Goal: Task Accomplishment & Management: Complete application form

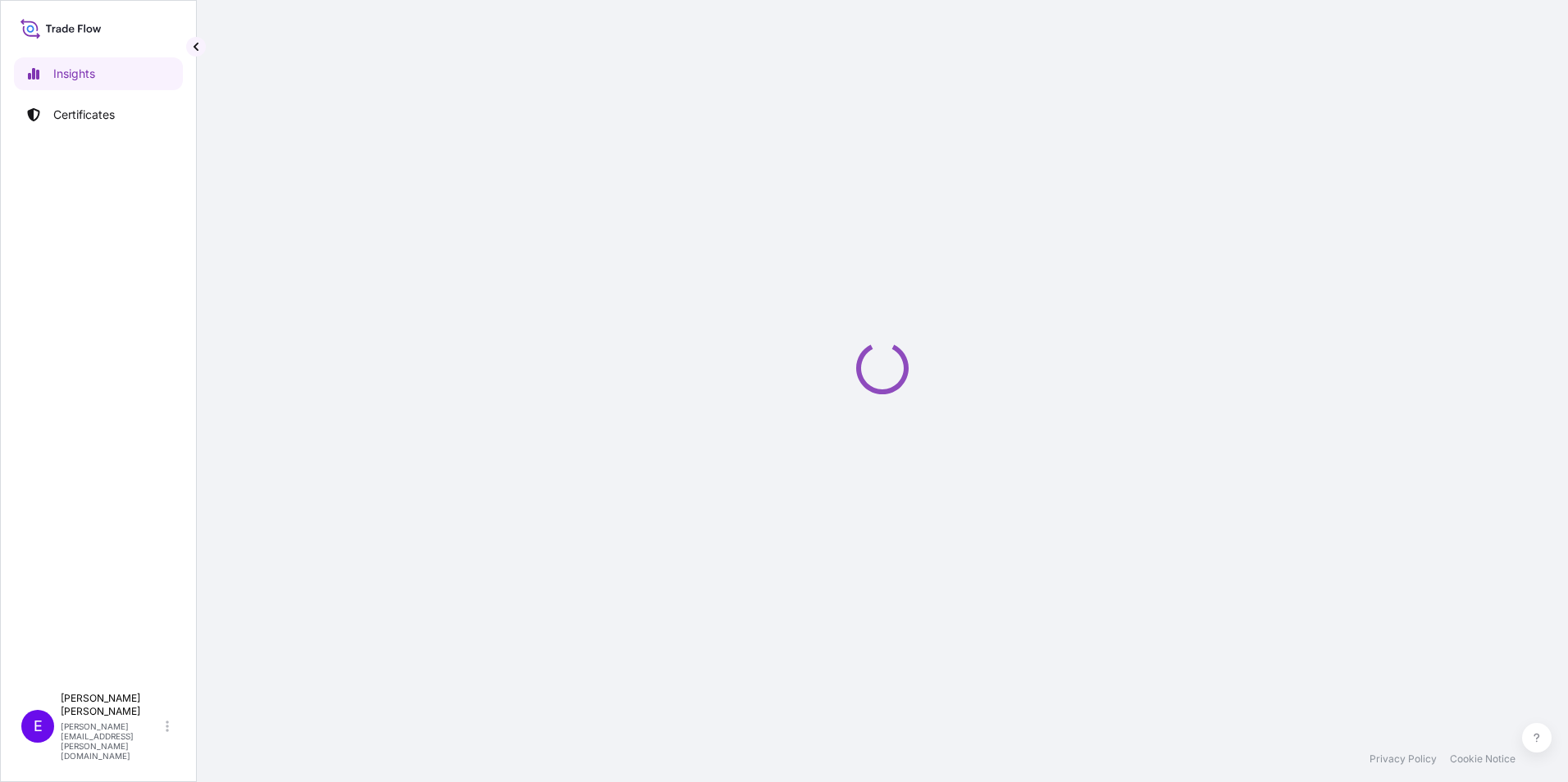
select select "2025"
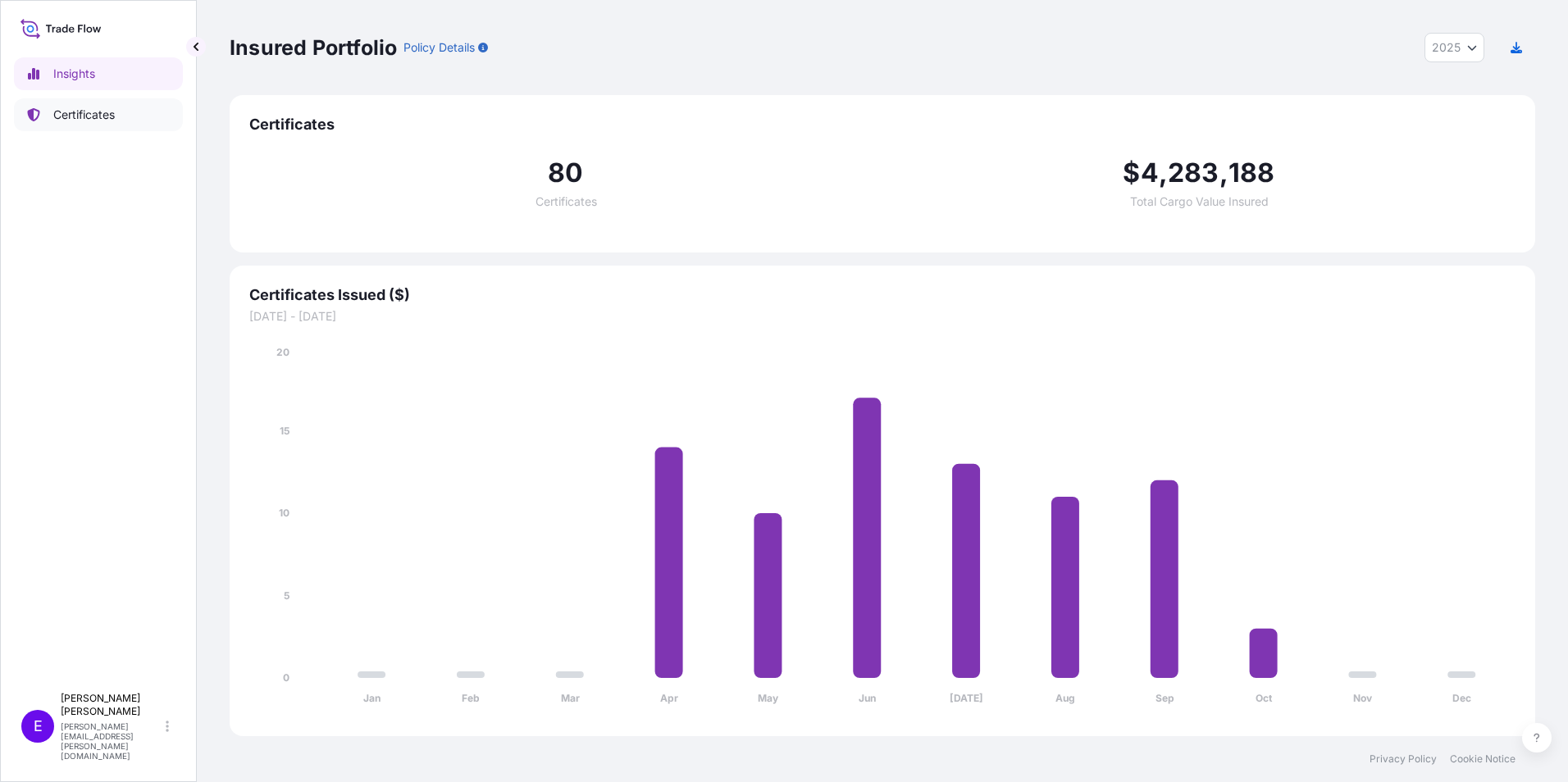
click at [39, 122] on link "Certificates" at bounding box center [98, 114] width 169 height 32
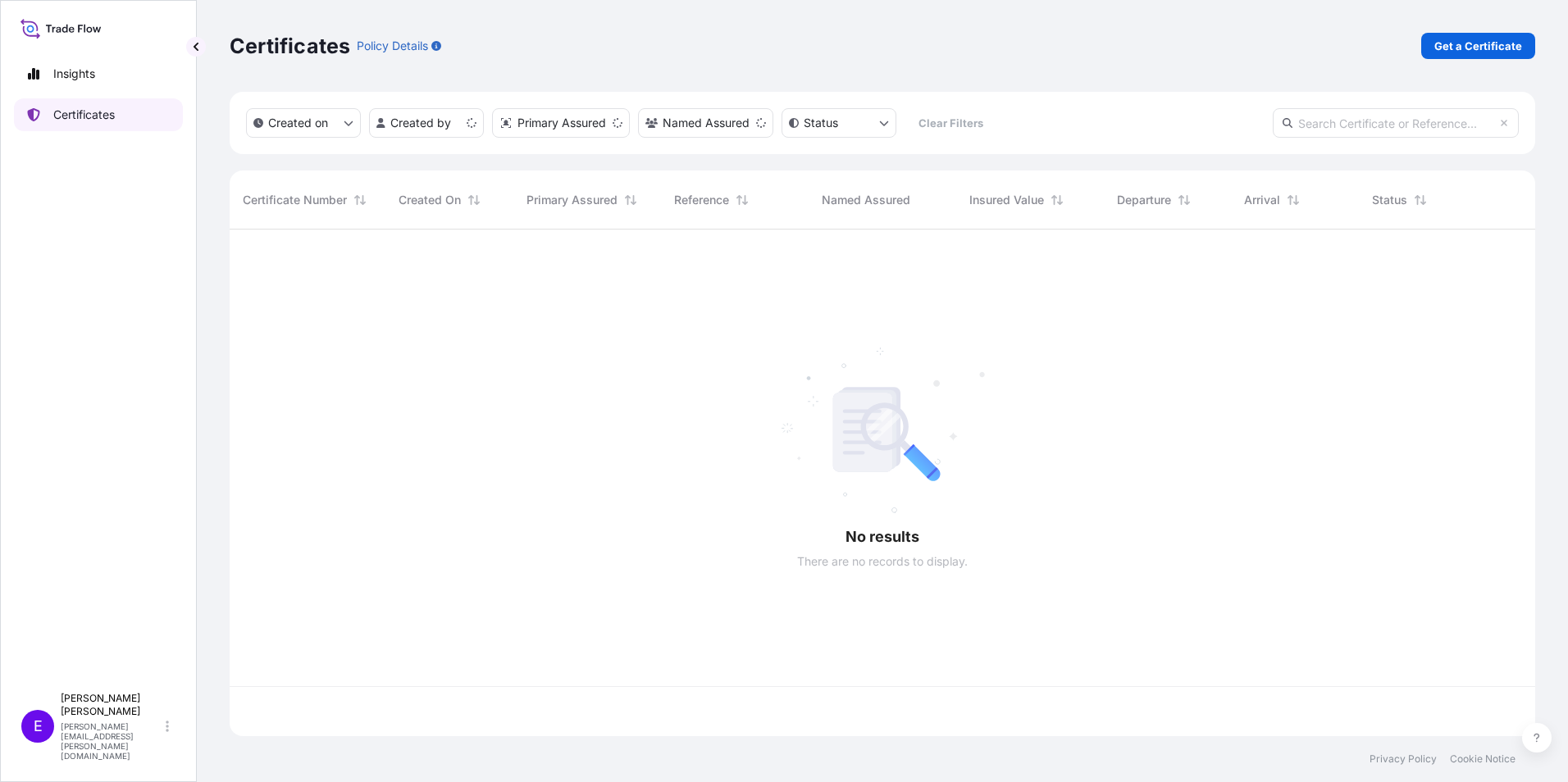
scroll to position [504, 1293]
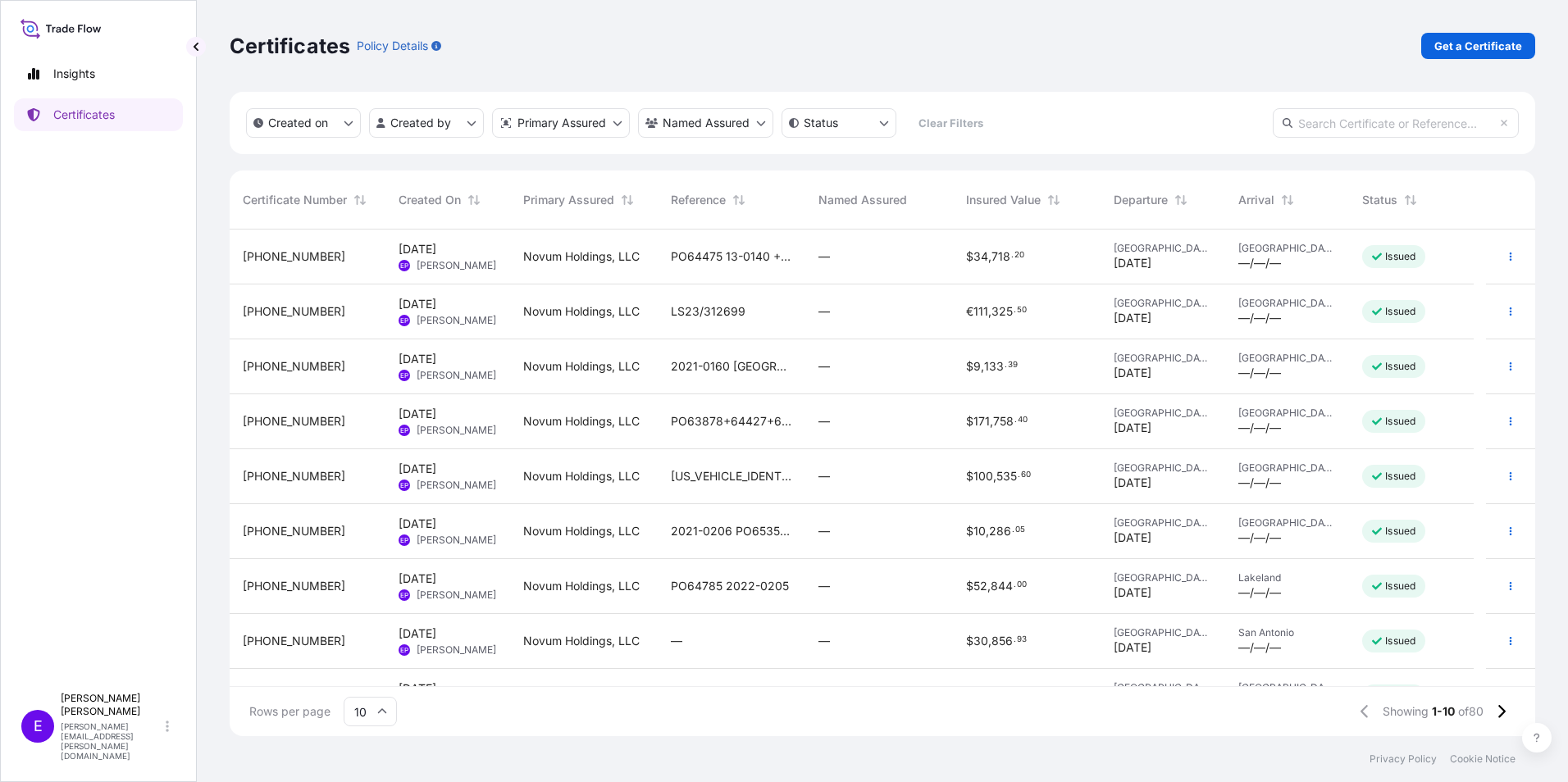
click at [1496, 52] on p "Get a Certificate" at bounding box center [1478, 46] width 88 height 16
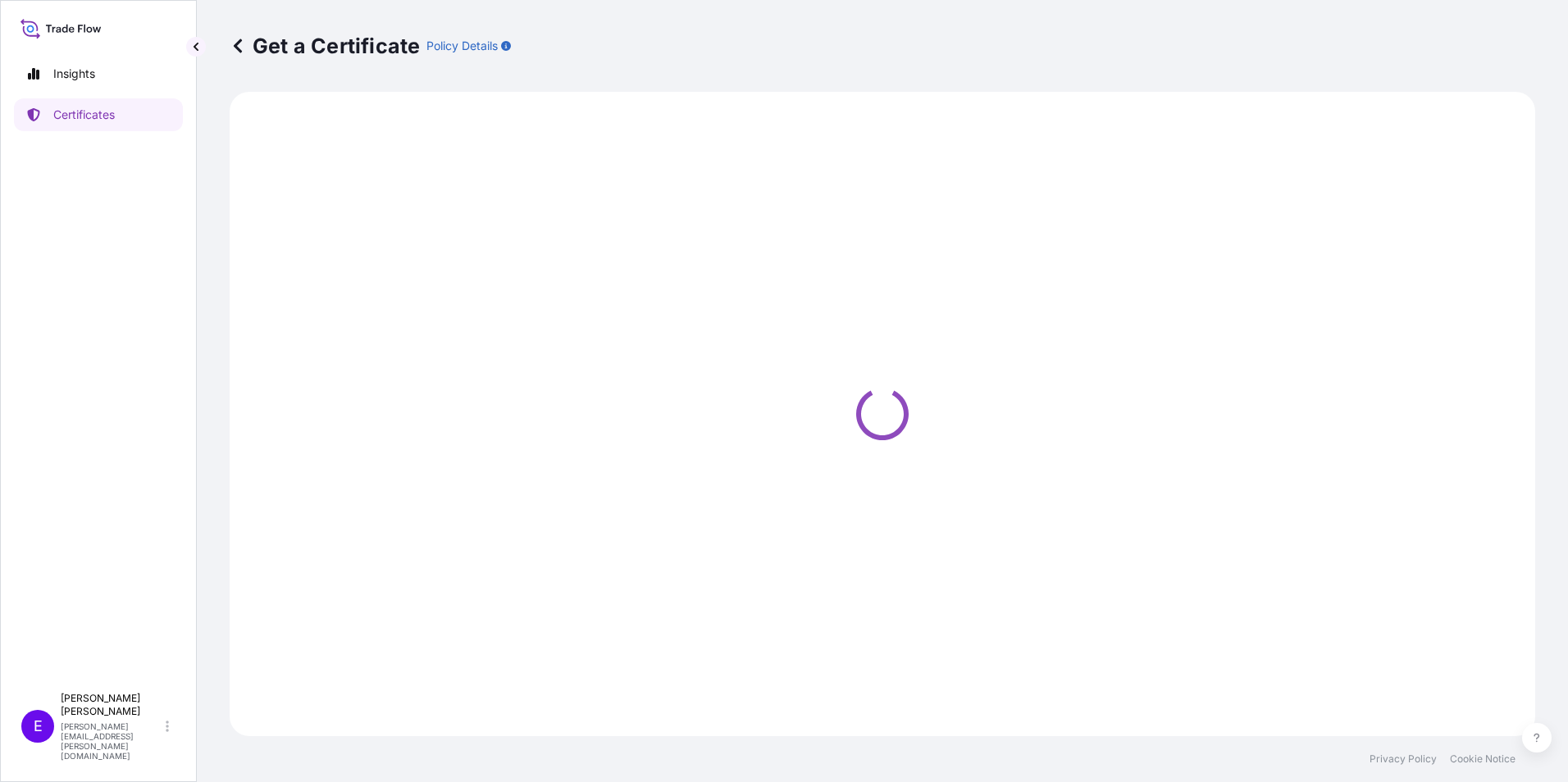
select select "Ocean Vessel"
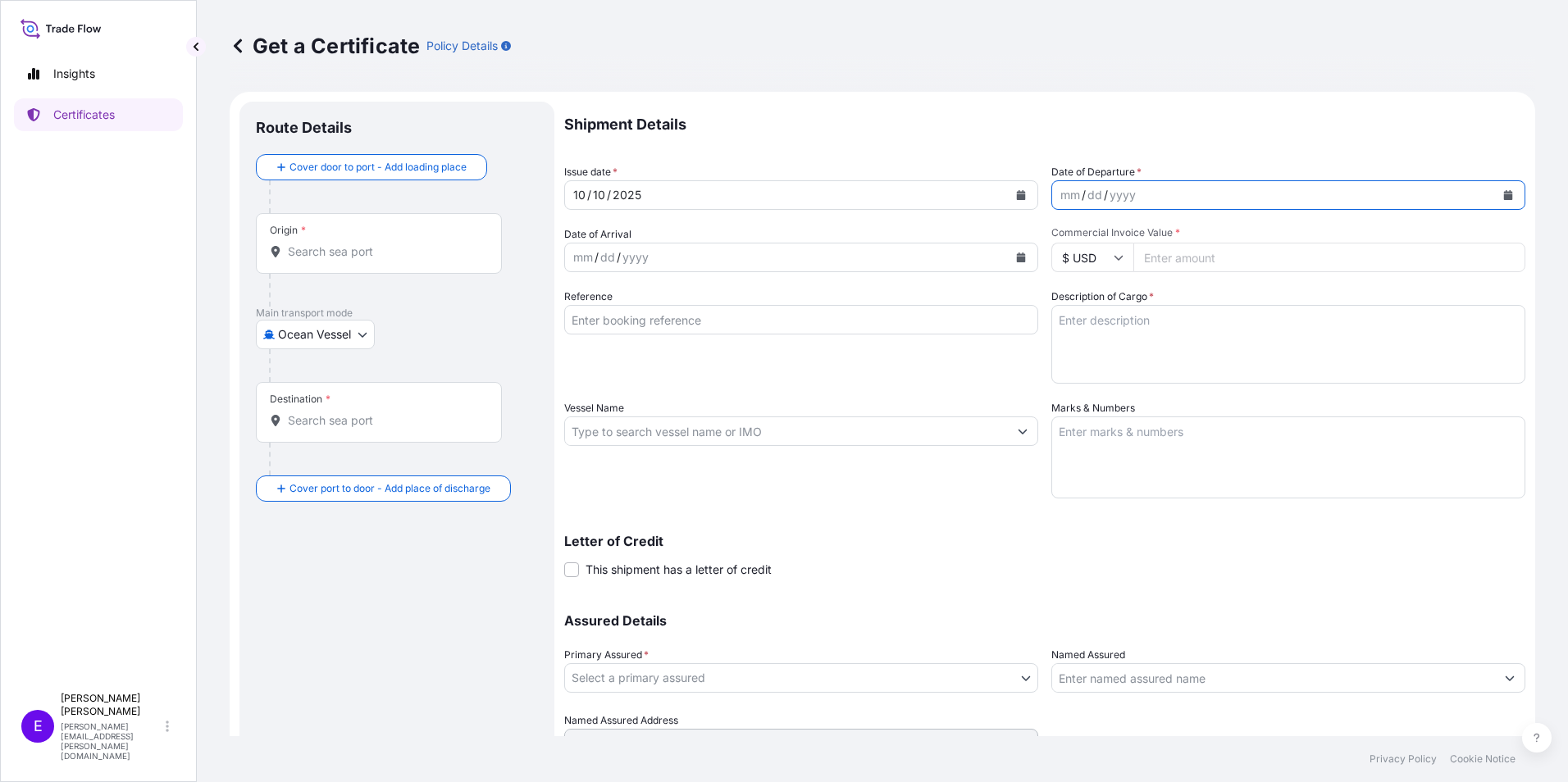
click at [1501, 195] on button "Calendar" at bounding box center [1509, 196] width 27 height 27
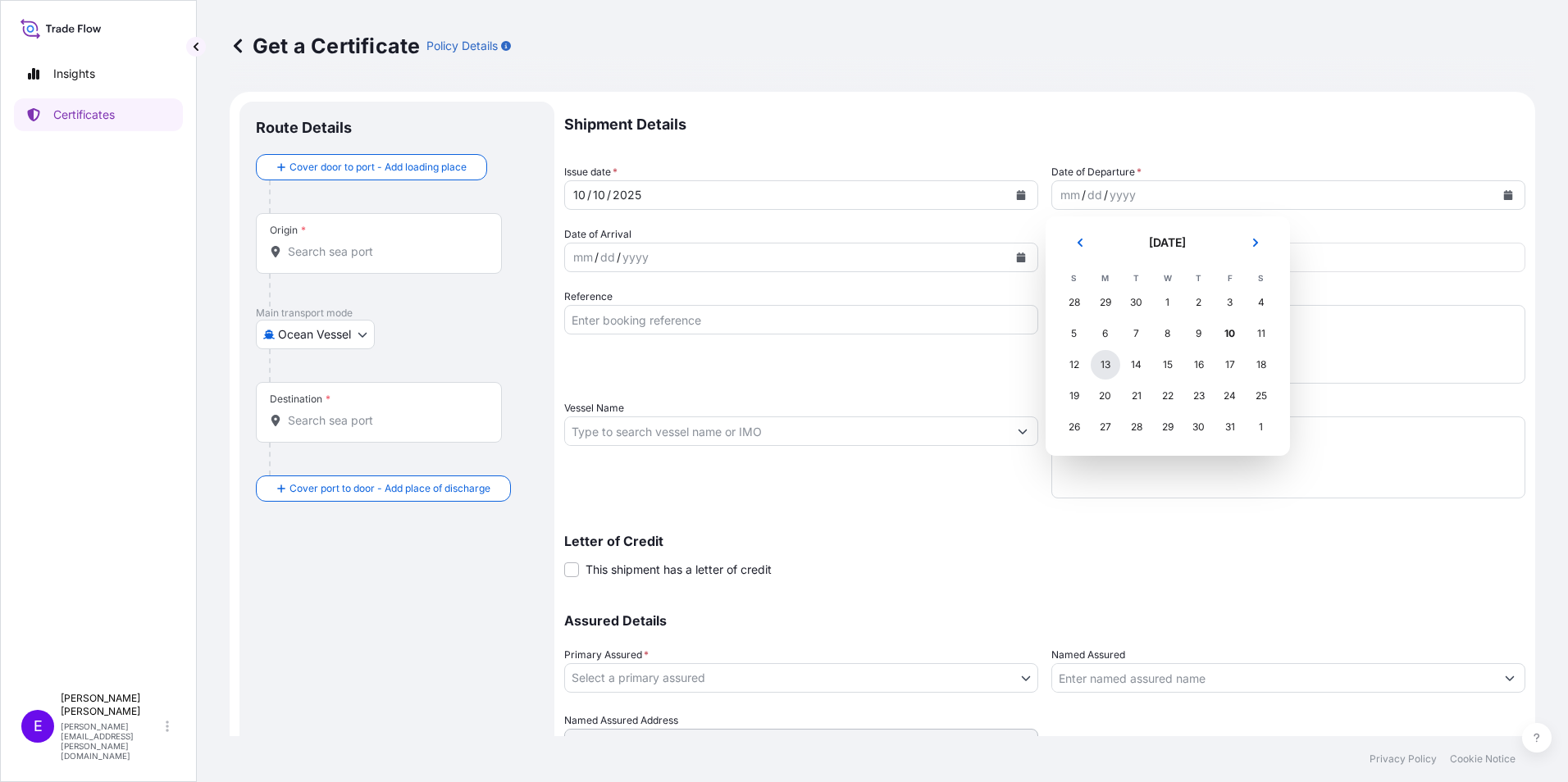
click at [1106, 369] on div "13" at bounding box center [1105, 364] width 30 height 30
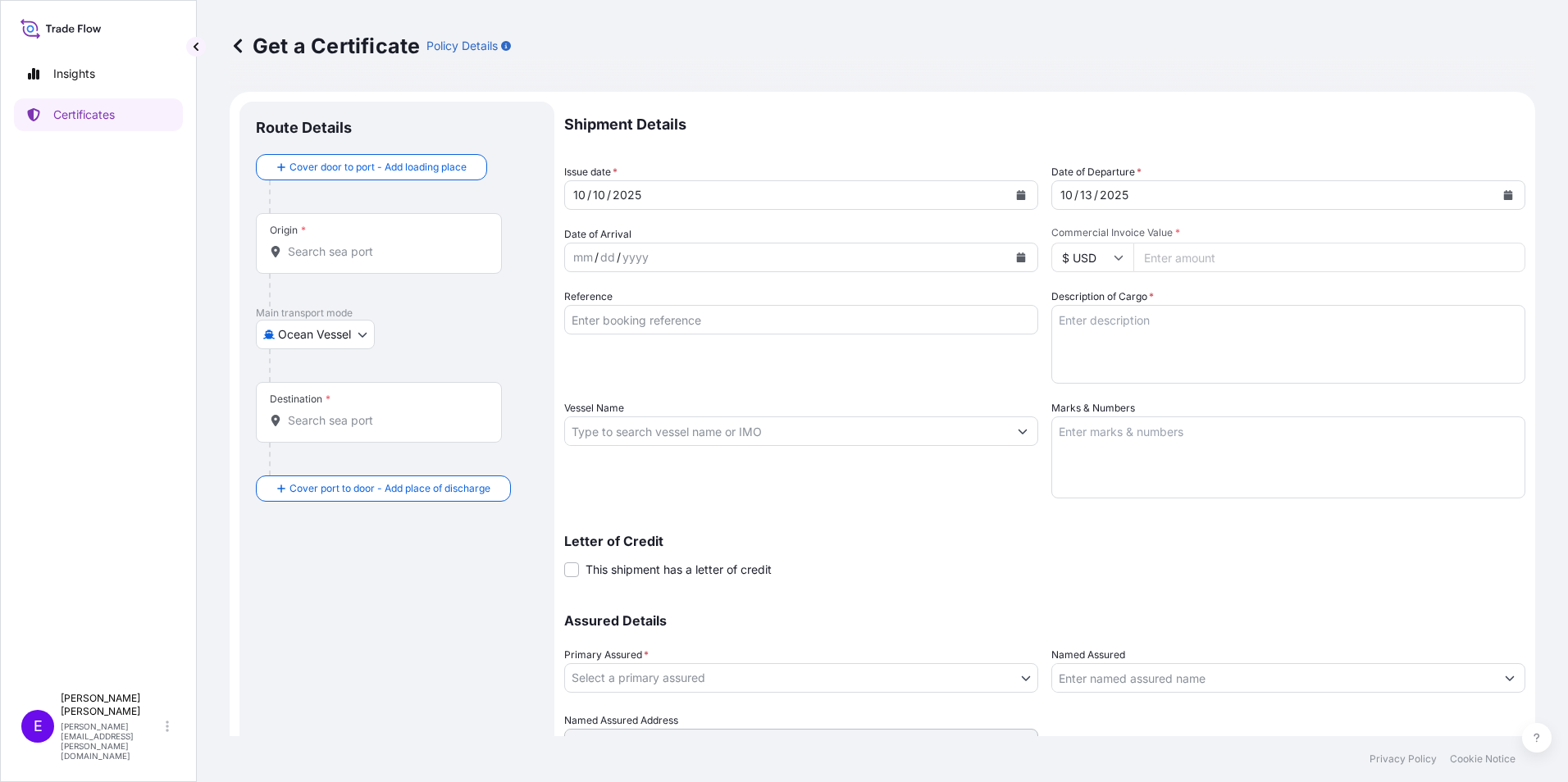
paste input "20778"
type input "20778"
click at [413, 249] on input "Origin *" at bounding box center [384, 251] width 194 height 16
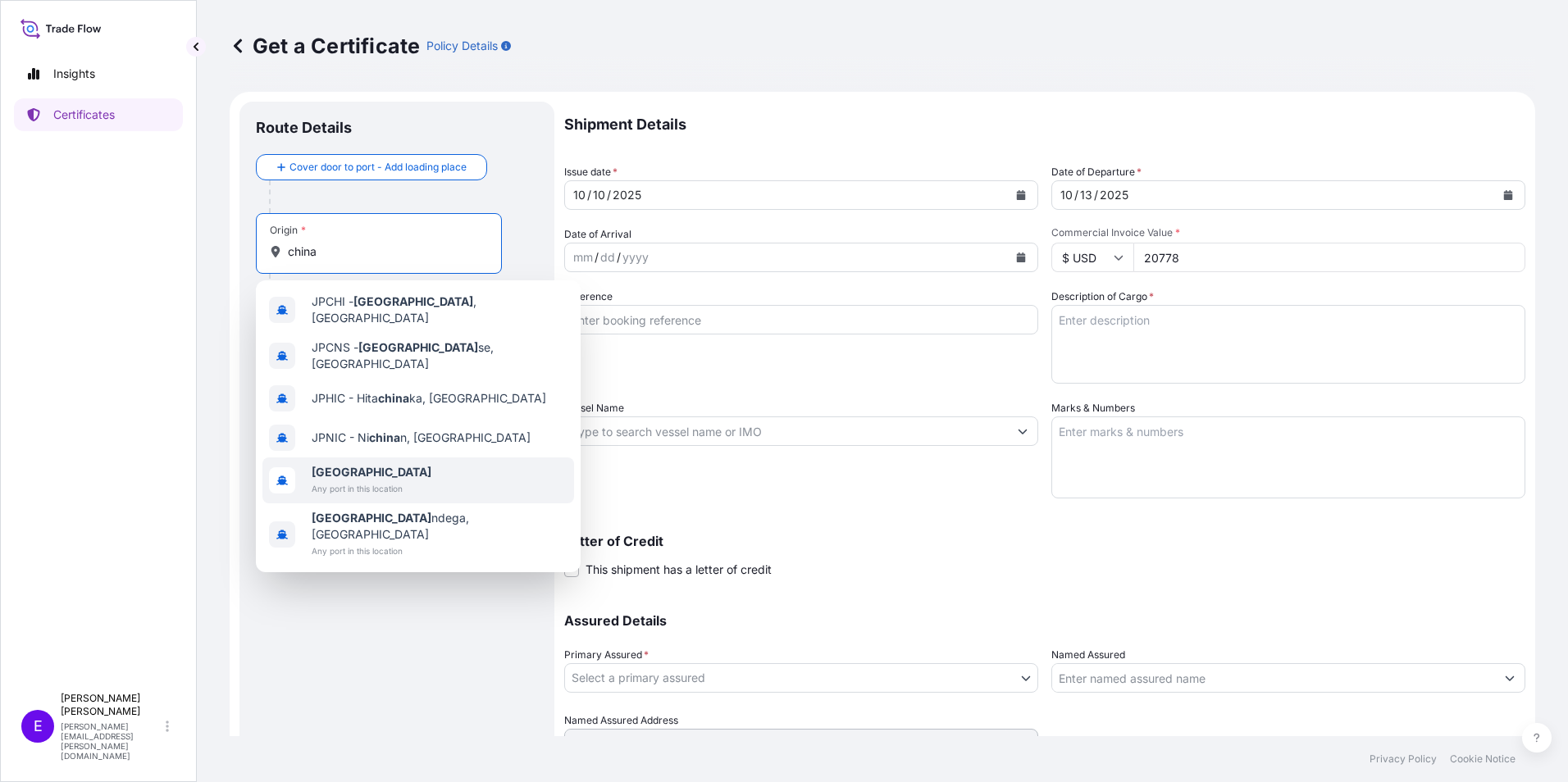
click at [358, 481] on span "Any port in this location" at bounding box center [372, 488] width 120 height 16
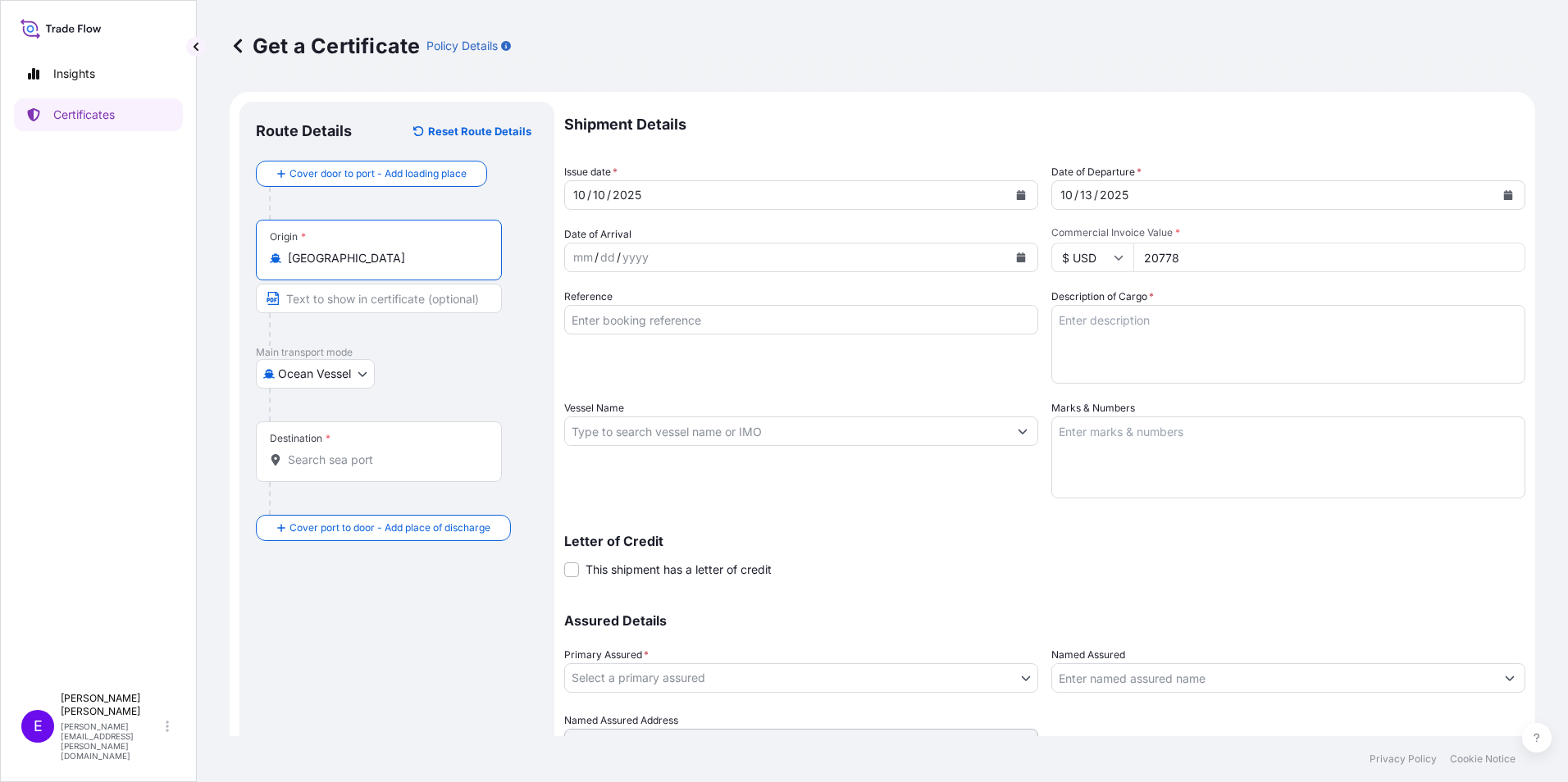
type input "[GEOGRAPHIC_DATA]"
click at [774, 93] on form "Route Details Reset Route Details Cover door to port - Add loading place Place …" at bounding box center [882, 453] width 1306 height 723
click at [634, 435] on input "Vessel Name" at bounding box center [787, 431] width 443 height 30
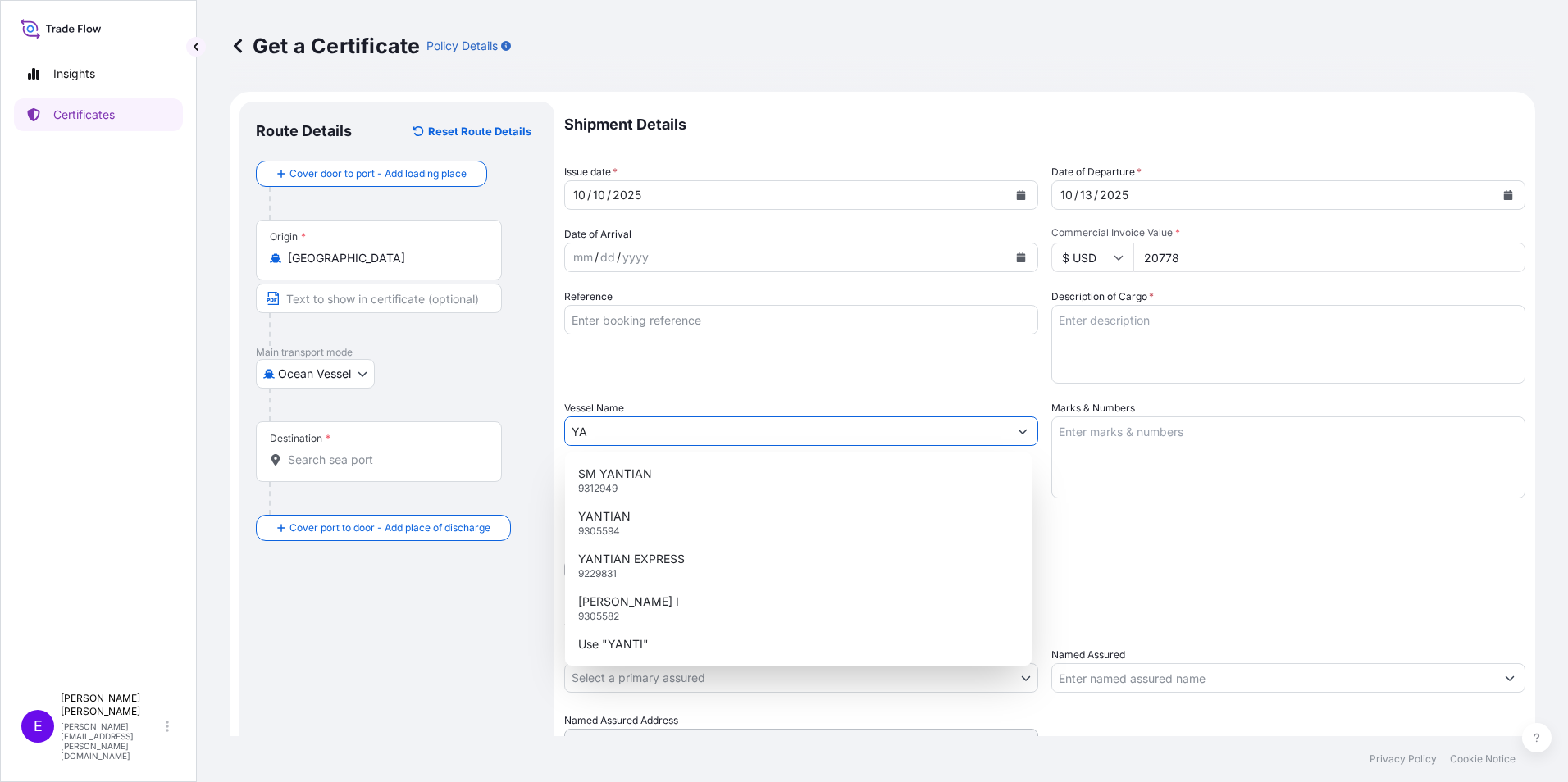
type input "Y"
type input "="
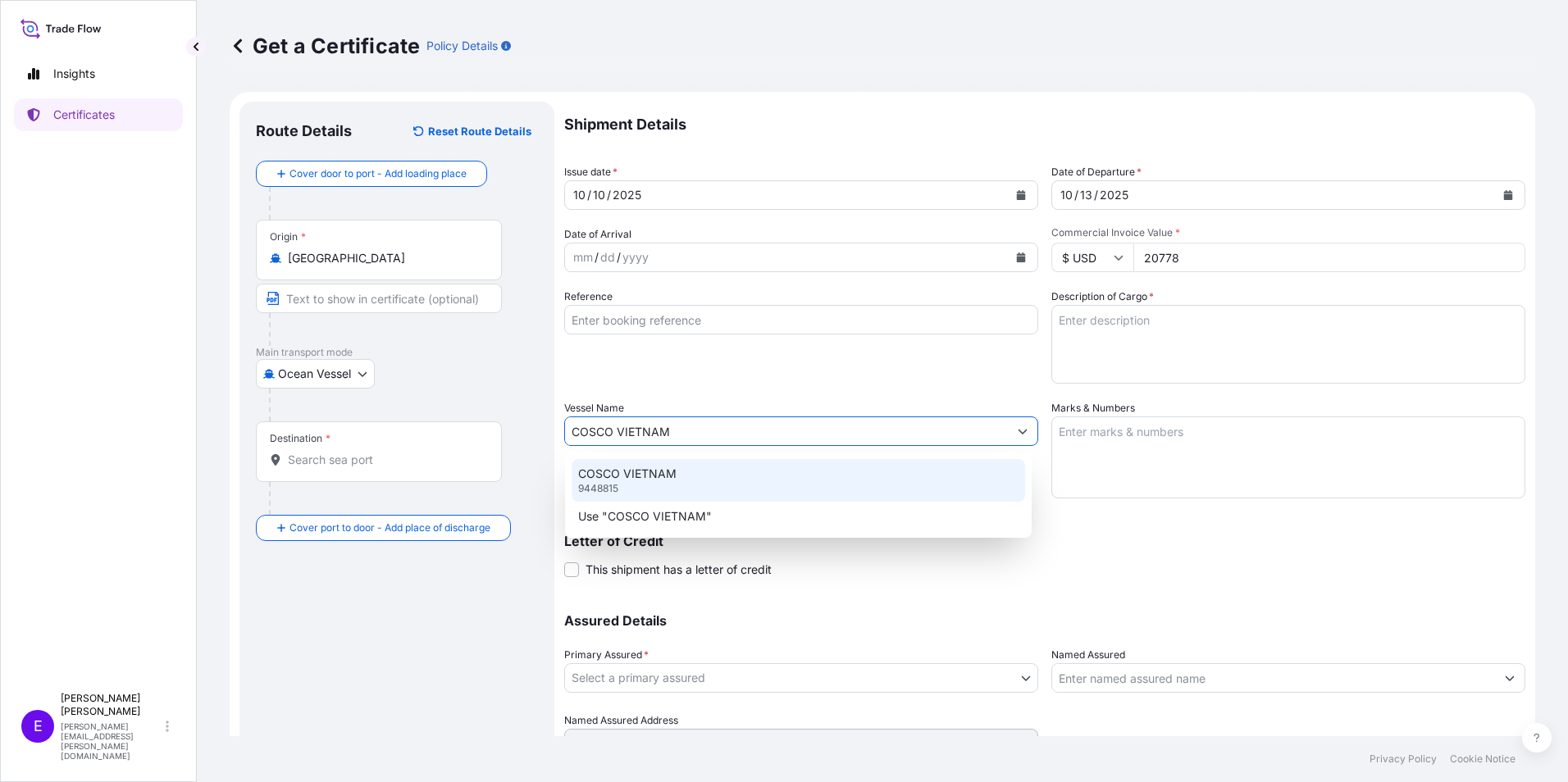
click at [631, 471] on p "COSCO VIETNAM" at bounding box center [627, 473] width 98 height 16
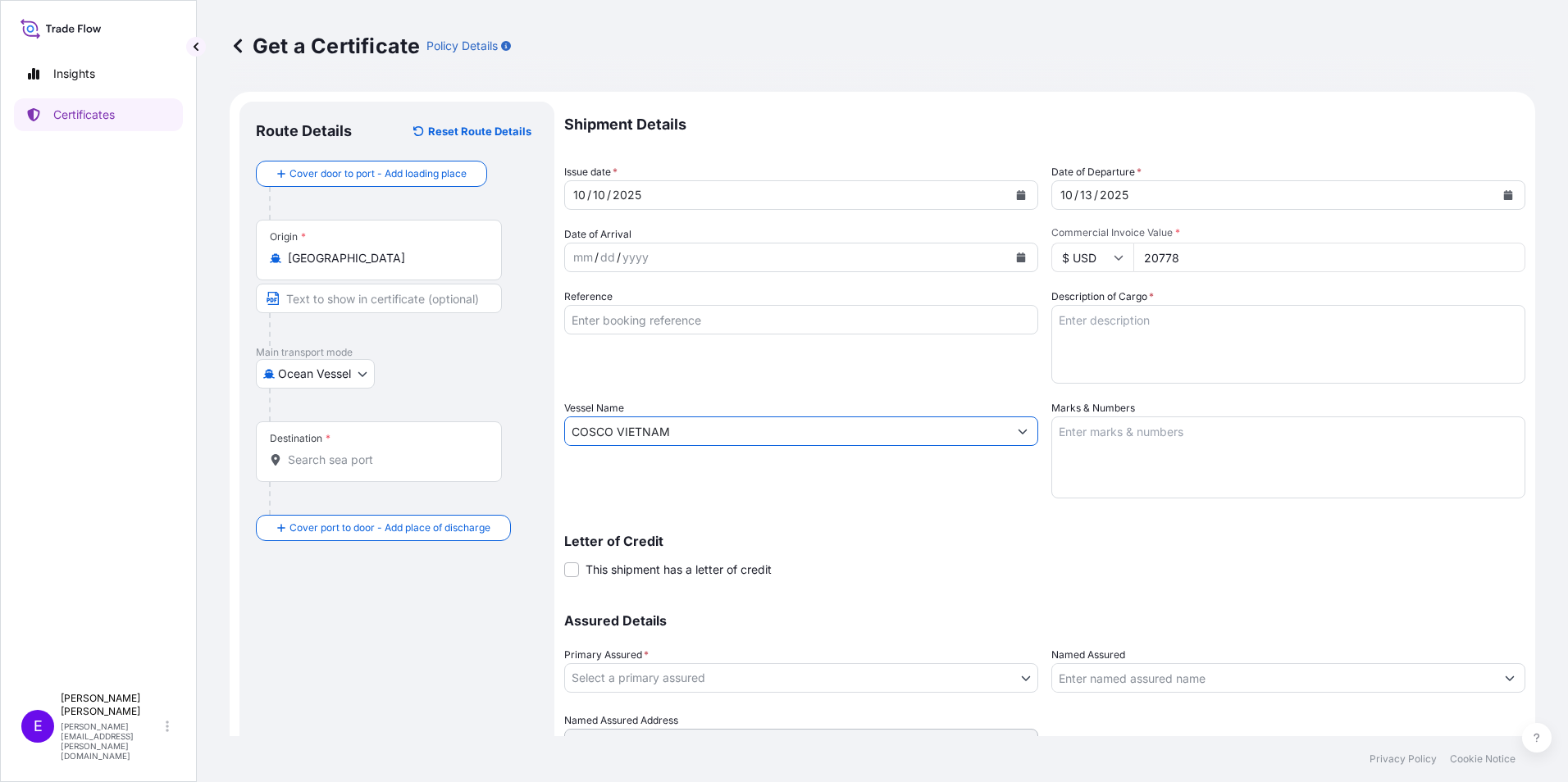
type input "COSCO VIETNAM"
click at [347, 453] on input "Destination *" at bounding box center [384, 460] width 194 height 16
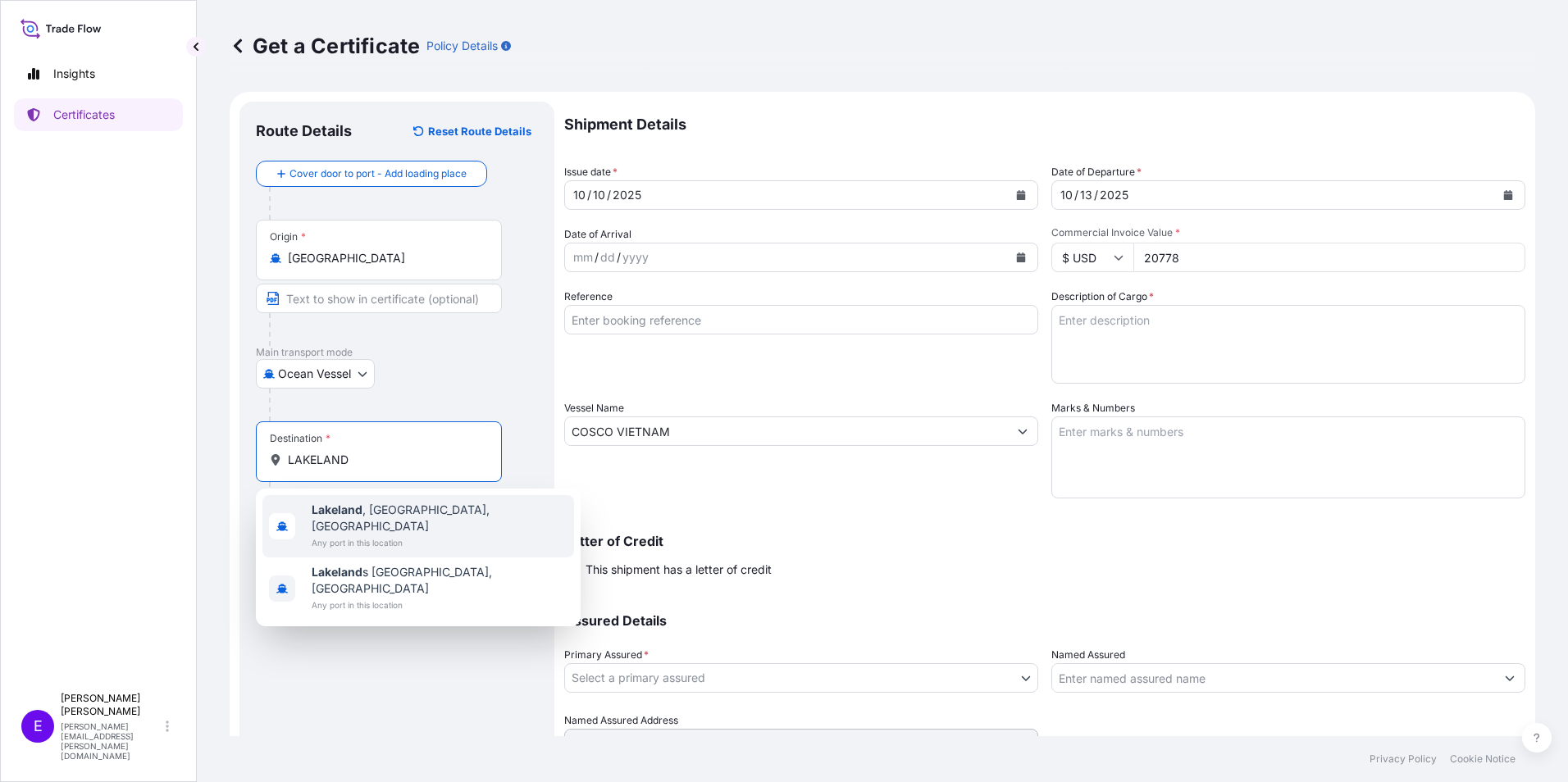
click at [362, 535] on span "Any port in this location" at bounding box center [440, 543] width 256 height 16
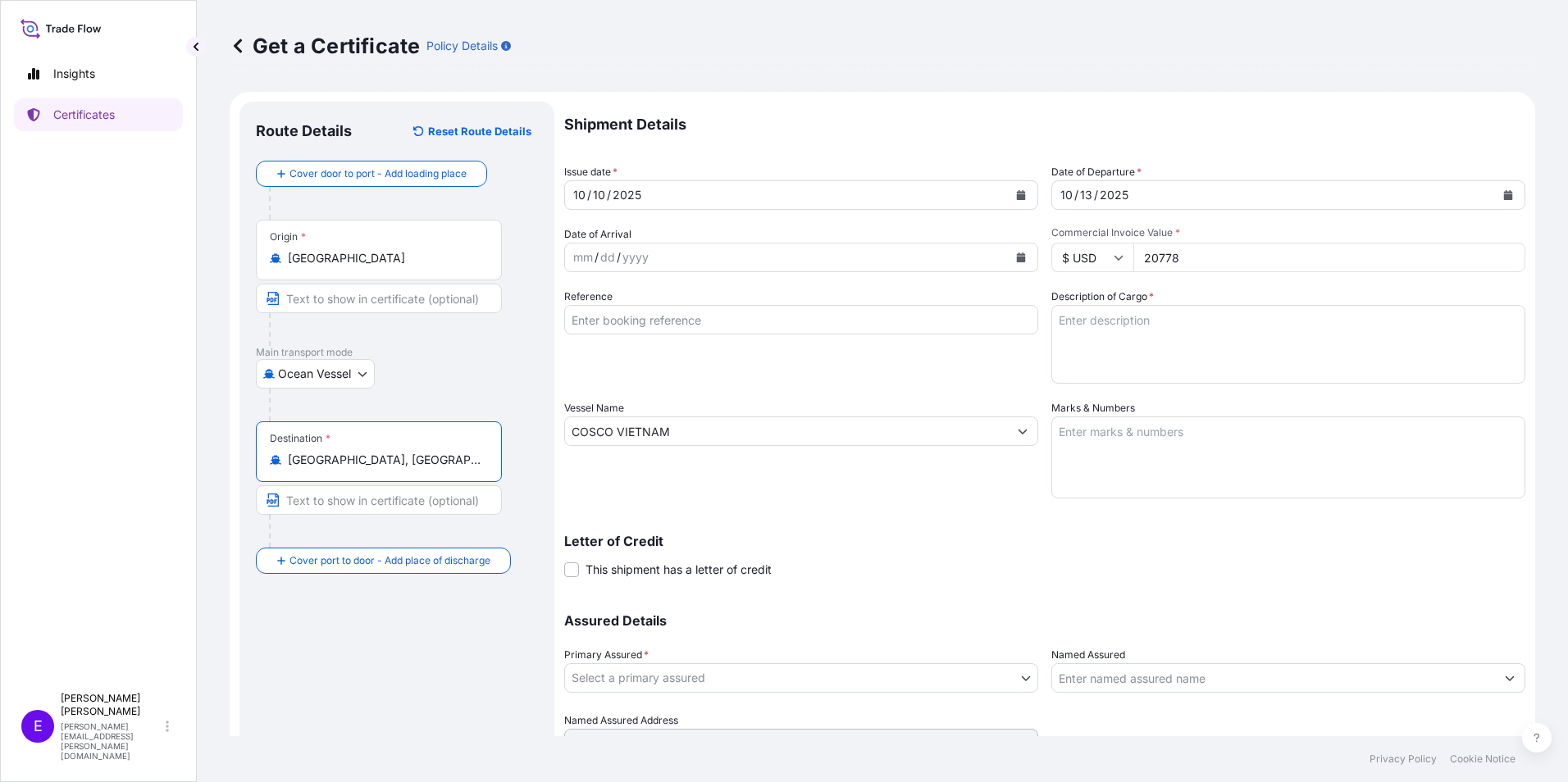
type input "[GEOGRAPHIC_DATA], [GEOGRAPHIC_DATA], [GEOGRAPHIC_DATA]"
click at [682, 674] on body "2 options available. Insights Certificates E [PERSON_NAME] [PERSON_NAME][EMAIL_…" at bounding box center [784, 391] width 1568 height 782
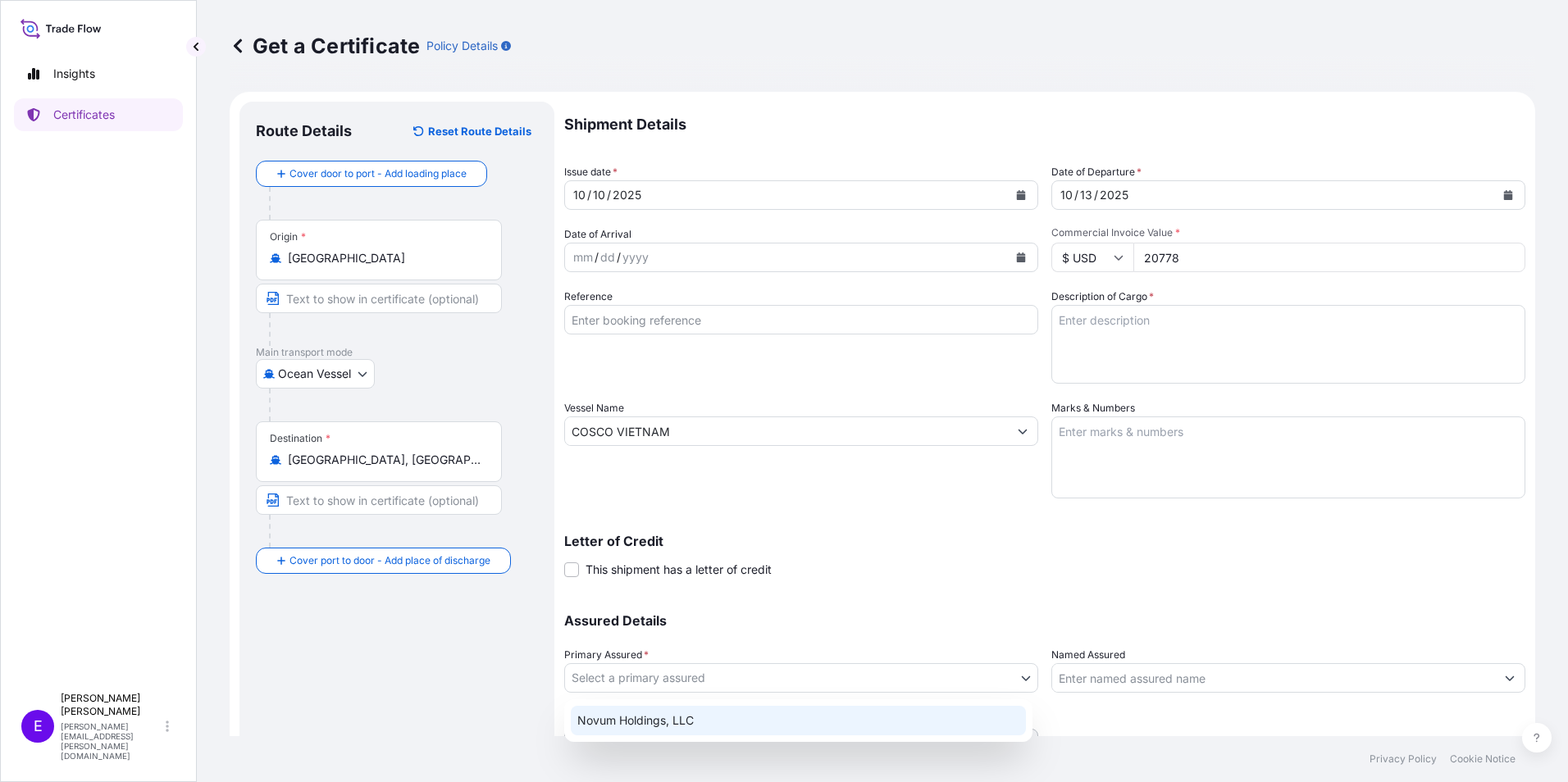
click at [667, 719] on div "Novum Holdings, LLC" at bounding box center [798, 720] width 455 height 30
select select "31540"
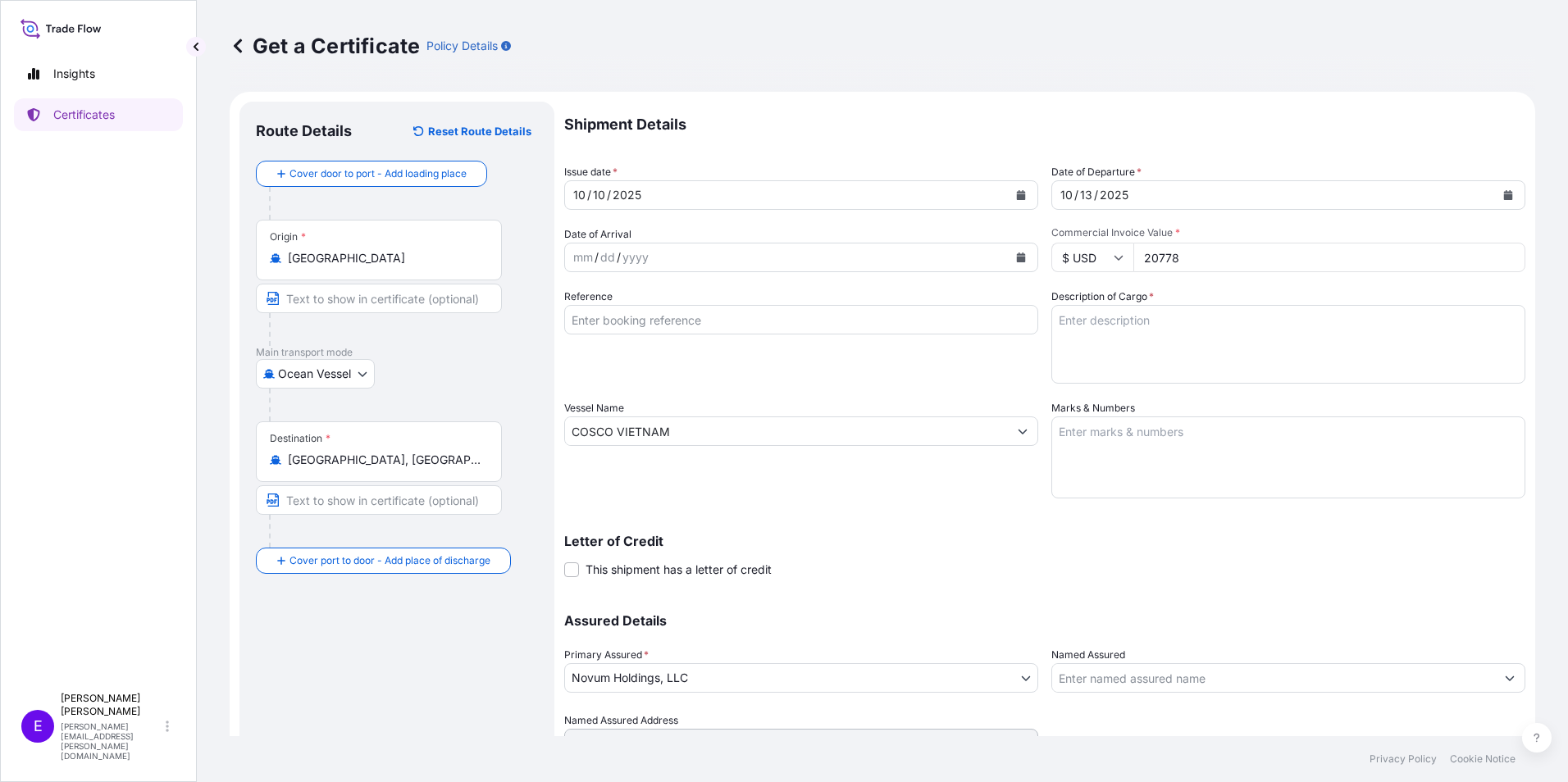
click at [593, 300] on label "Reference" at bounding box center [588, 297] width 49 height 16
drag, startPoint x: 593, startPoint y: 300, endPoint x: 530, endPoint y: 337, distance: 73.1
click at [525, 337] on div "Origin * [GEOGRAPHIC_DATA]" at bounding box center [397, 282] width 282 height 126
click at [594, 325] on input "Reference" at bounding box center [801, 319] width 474 height 30
type input "2024-0225 PO65385 2024-0247 PO65595"
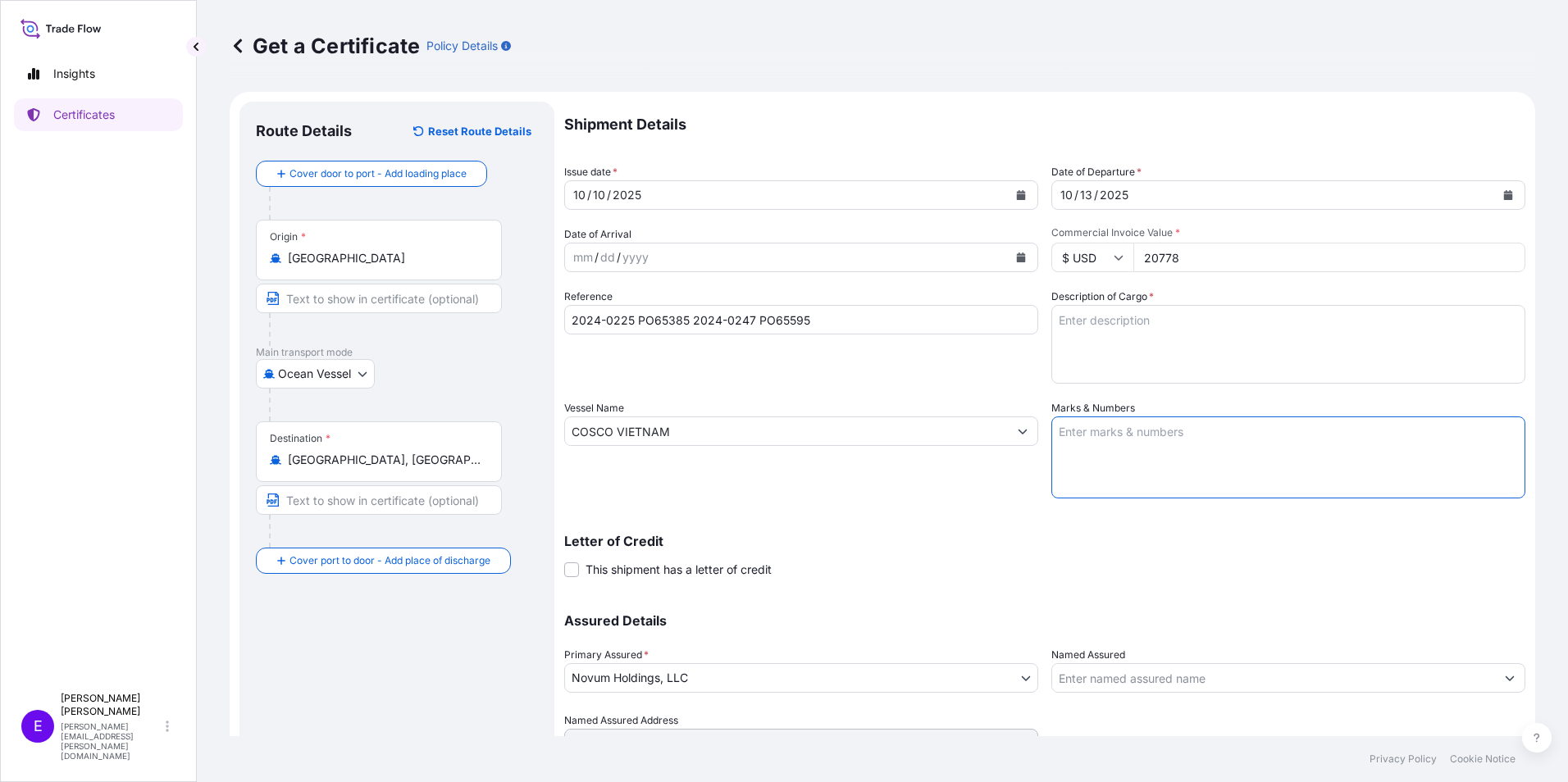
click at [1202, 445] on textarea "Marks & Numbers" at bounding box center [1288, 458] width 474 height 82
type textarea "POL/POD: YANTIAN-TAMPA FL ETD/ETA: [DATE] NOV BL# 2765739750 VESSEL: COSCO VIET…"
click at [1237, 303] on div "Description of Cargo *" at bounding box center [1288, 337] width 474 height 95
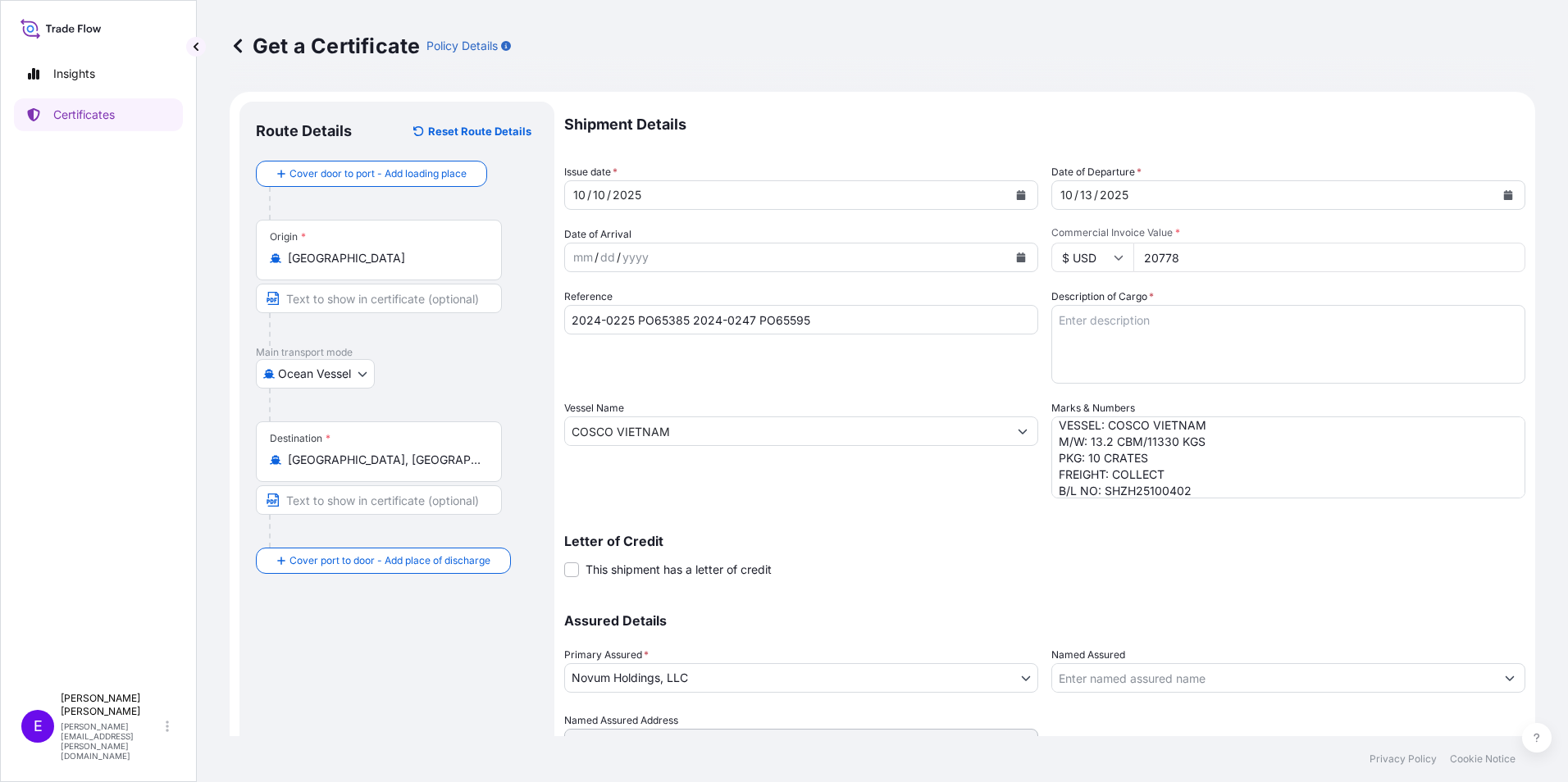
click at [1230, 356] on textarea "Description of Cargo *" at bounding box center [1288, 344] width 474 height 79
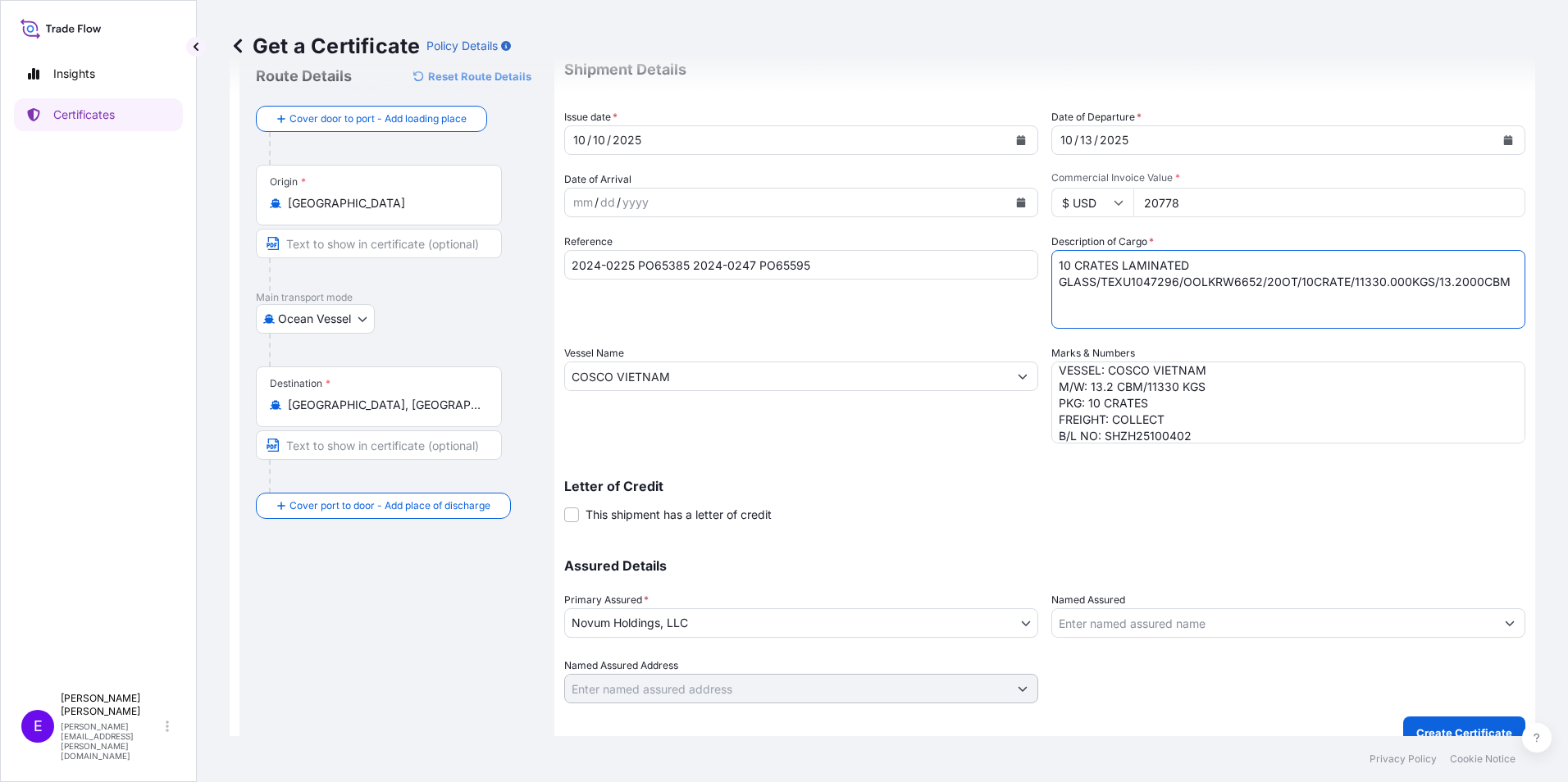
scroll to position [78, 0]
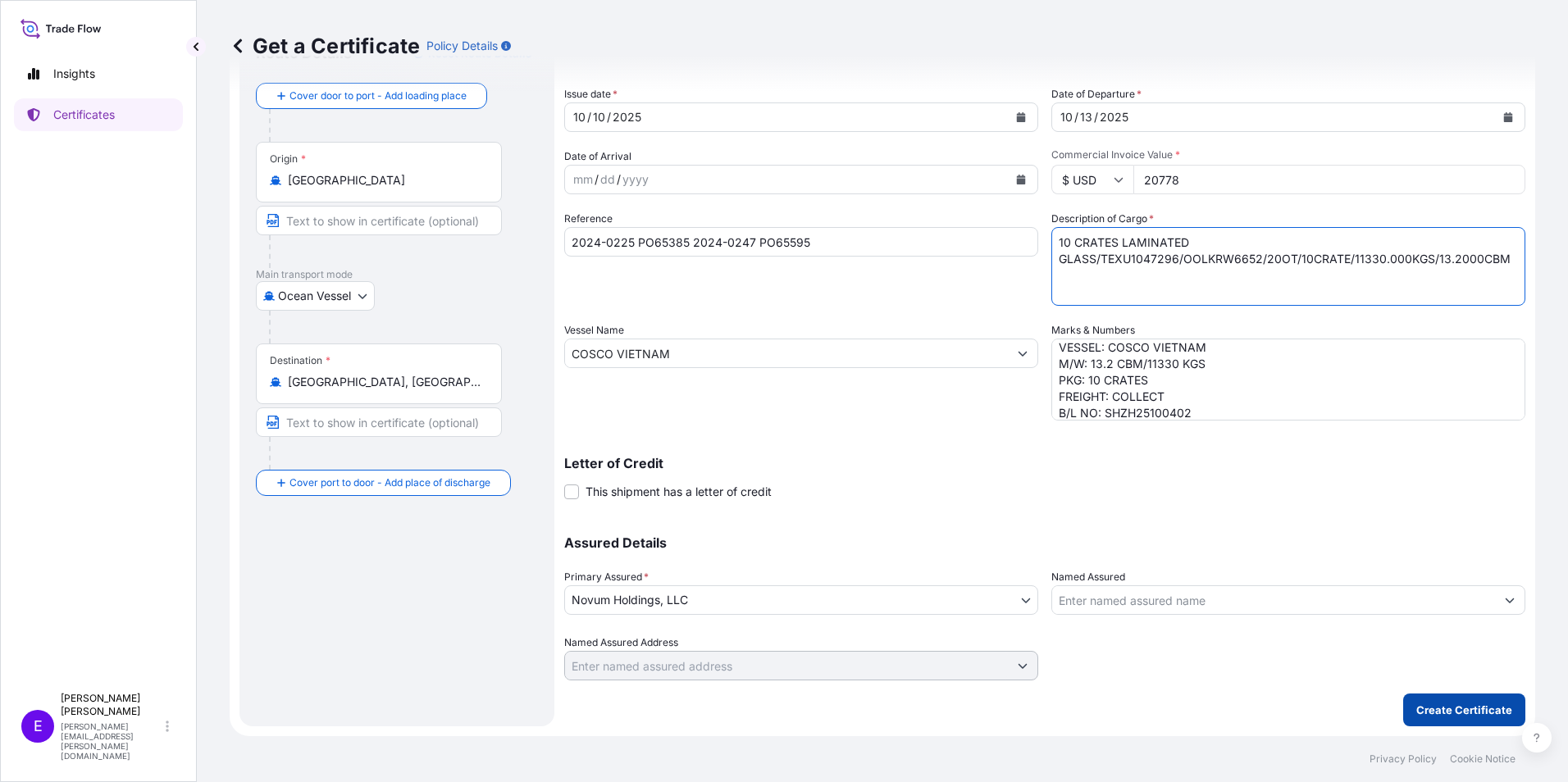
type textarea "10 CRATES LAMINATED GLASS/TEXU1047296/OOLKRW6652/20OT/10CRATE/11330.000KGS/13.2…"
click at [1450, 711] on p "Create Certificate" at bounding box center [1464, 710] width 96 height 16
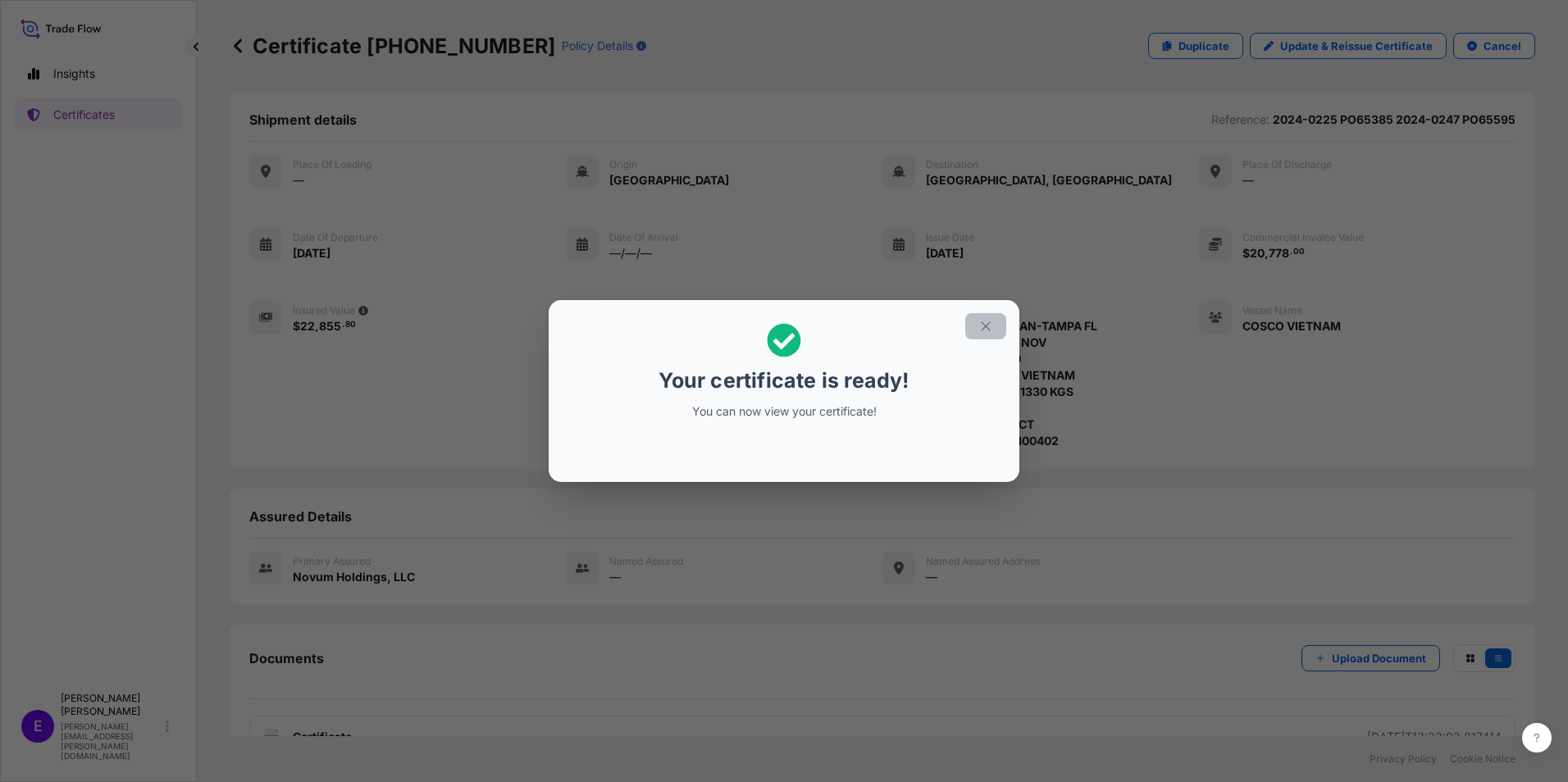
click at [979, 323] on icon "button" at bounding box center [985, 326] width 14 height 14
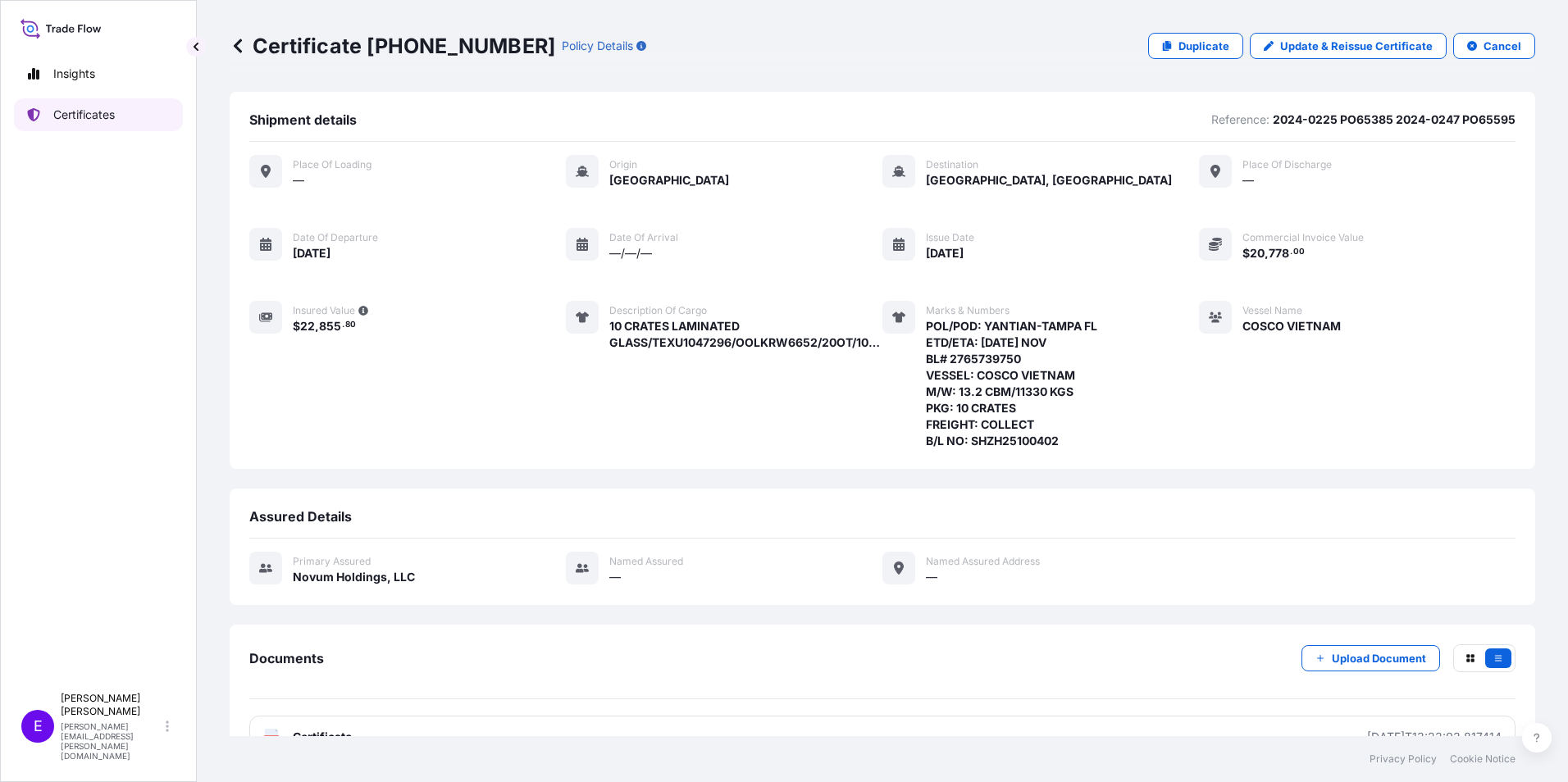
click at [70, 120] on p "Certificates" at bounding box center [84, 114] width 61 height 16
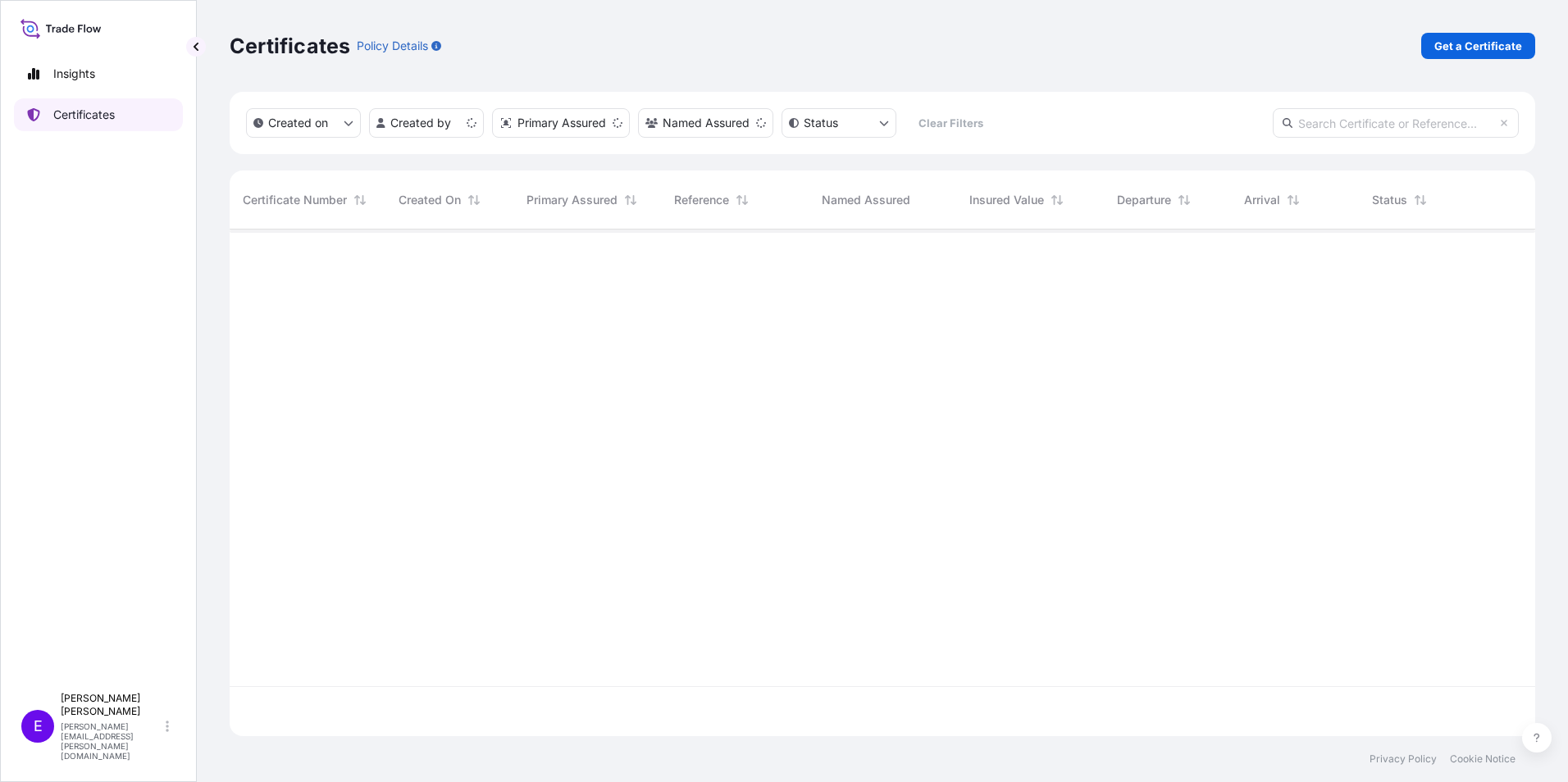
scroll to position [504, 1293]
click at [1479, 40] on p "Get a Certificate" at bounding box center [1478, 46] width 88 height 16
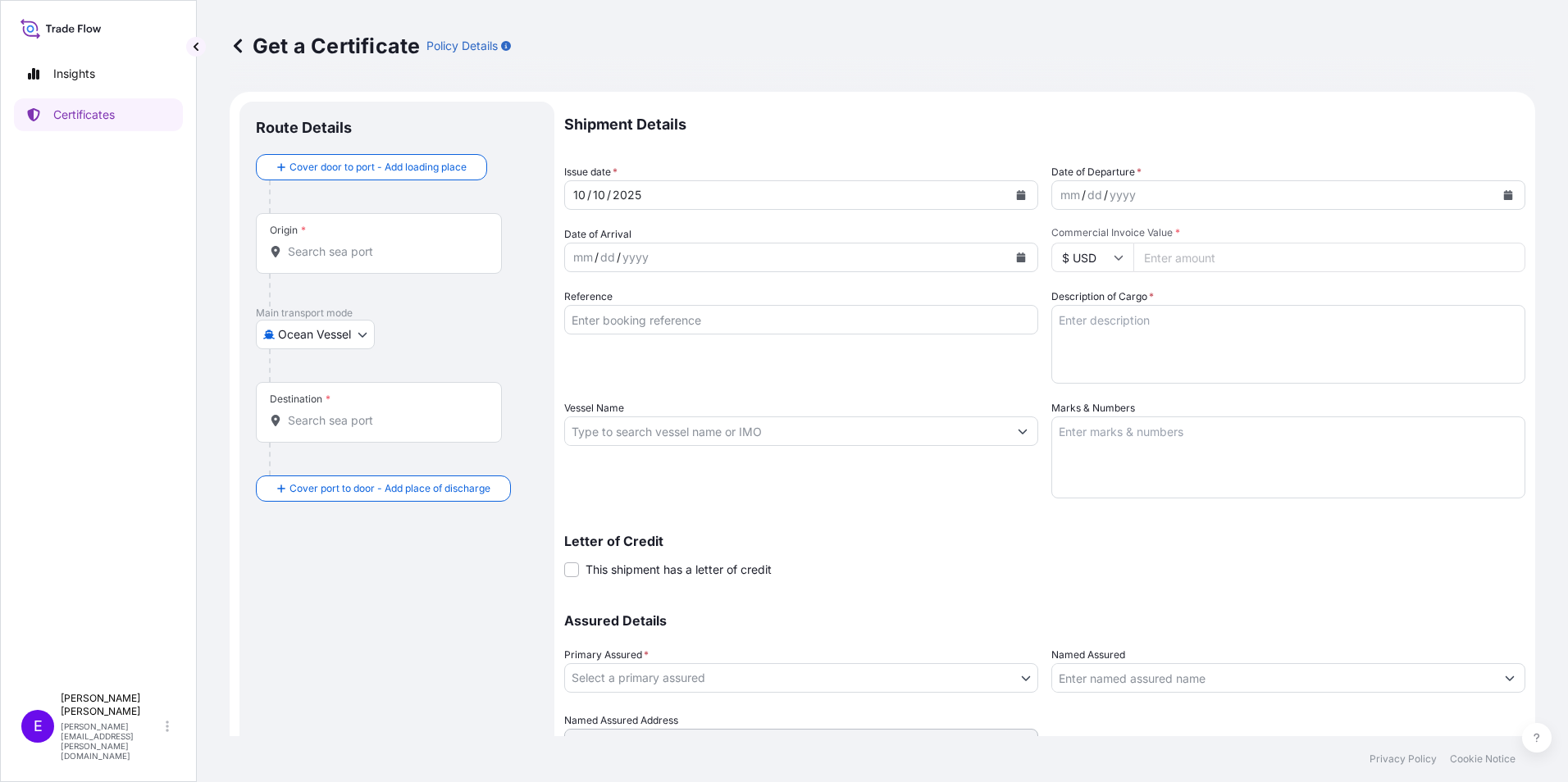
click at [153, 339] on div "Insights Certificates" at bounding box center [98, 363] width 169 height 642
click at [328, 335] on body "Insights Certificates E [PERSON_NAME] [PERSON_NAME][EMAIL_ADDRESS][PERSON_NAME]…" at bounding box center [784, 391] width 1568 height 782
click at [307, 370] on div "Air" at bounding box center [316, 377] width 108 height 30
click at [307, 356] on div at bounding box center [403, 372] width 269 height 32
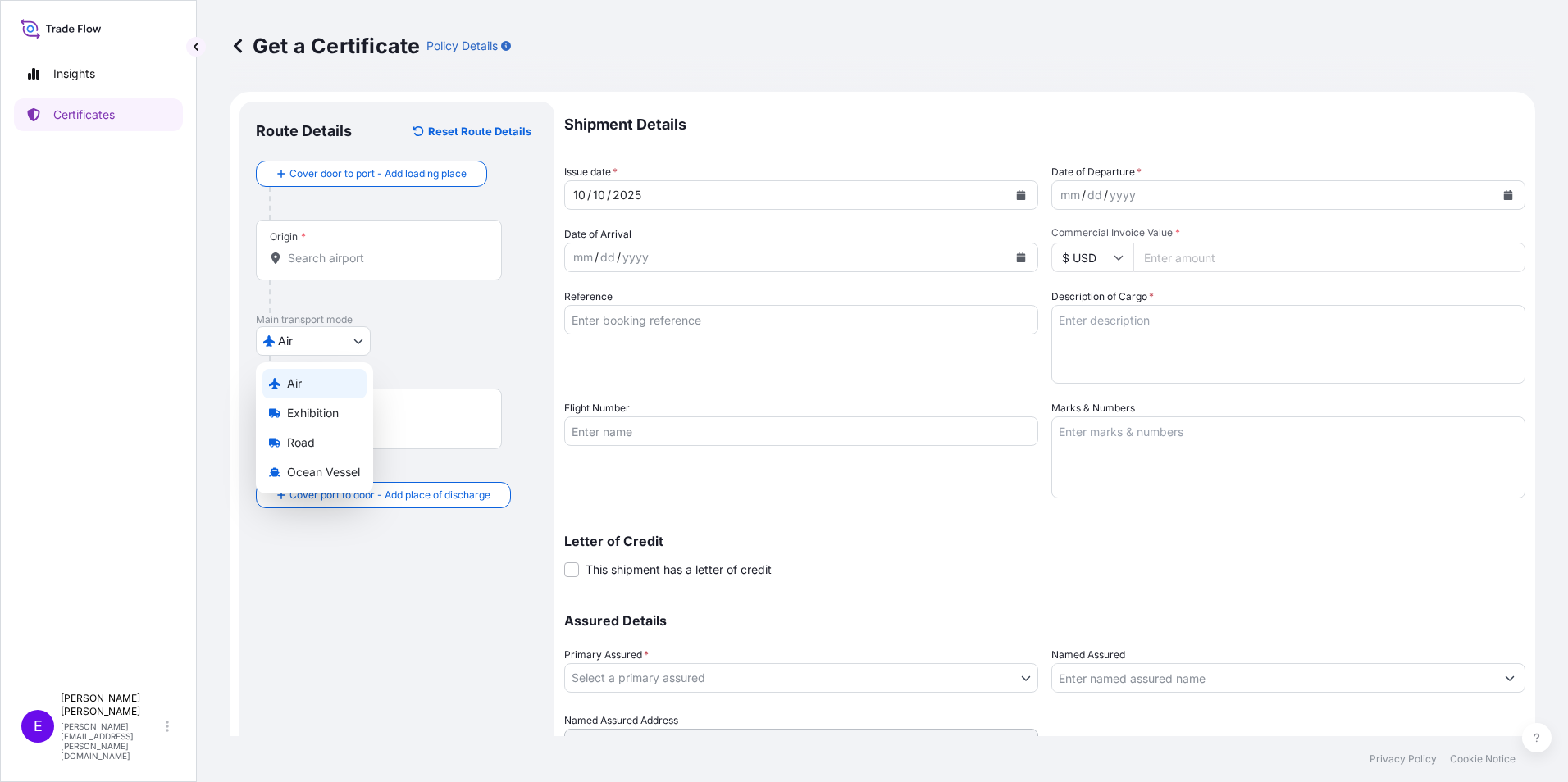
click at [307, 355] on body "Insights Certificates E [PERSON_NAME] [PERSON_NAME][EMAIL_ADDRESS][PERSON_NAME]…" at bounding box center [784, 391] width 1568 height 782
click at [317, 448] on div "Road" at bounding box center [314, 442] width 104 height 30
select select "Road"
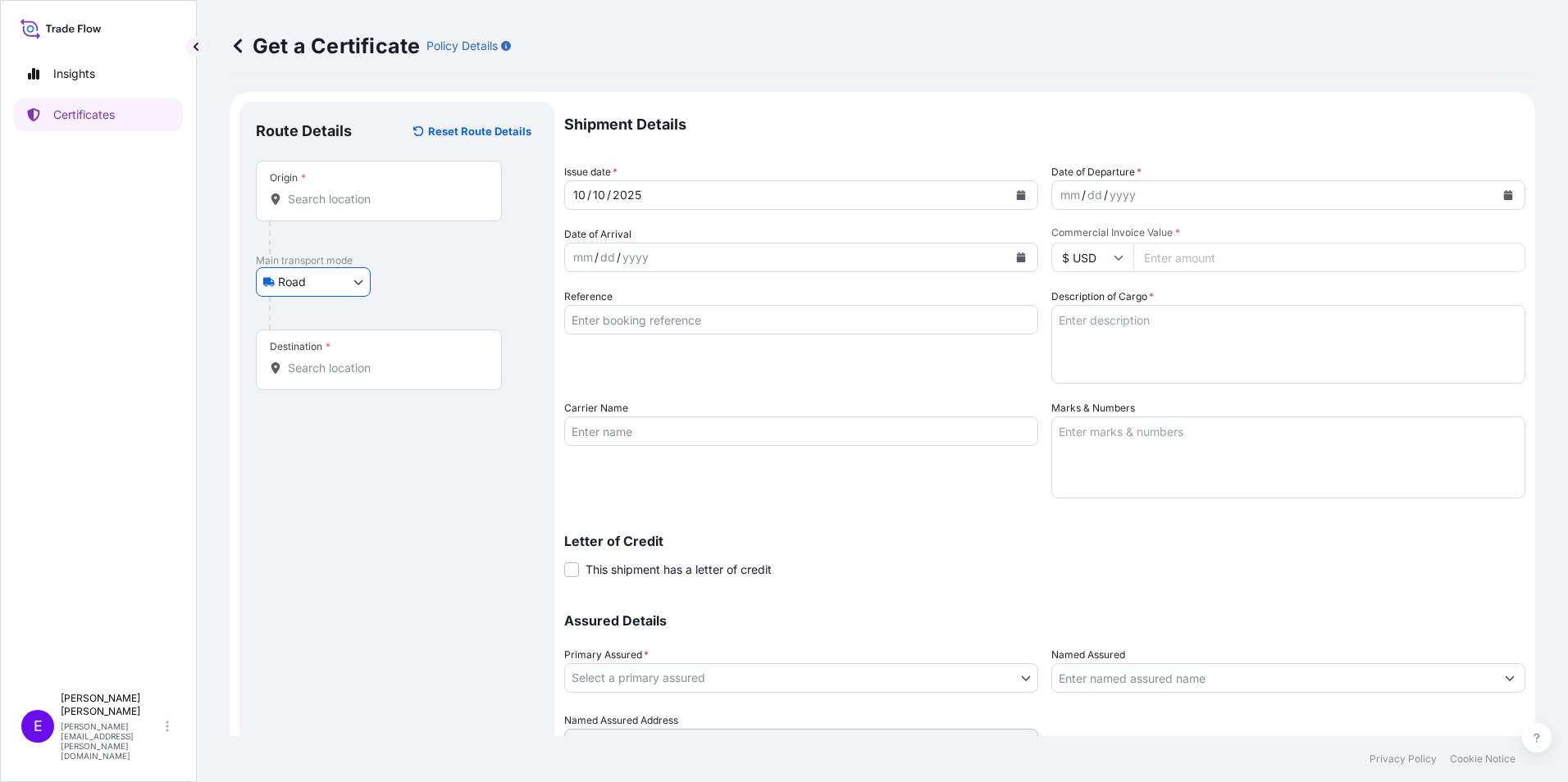
click at [351, 205] on input "Origin *" at bounding box center [384, 198] width 194 height 16
type input "turkey"
click at [353, 205] on input "turkey" at bounding box center [384, 198] width 194 height 16
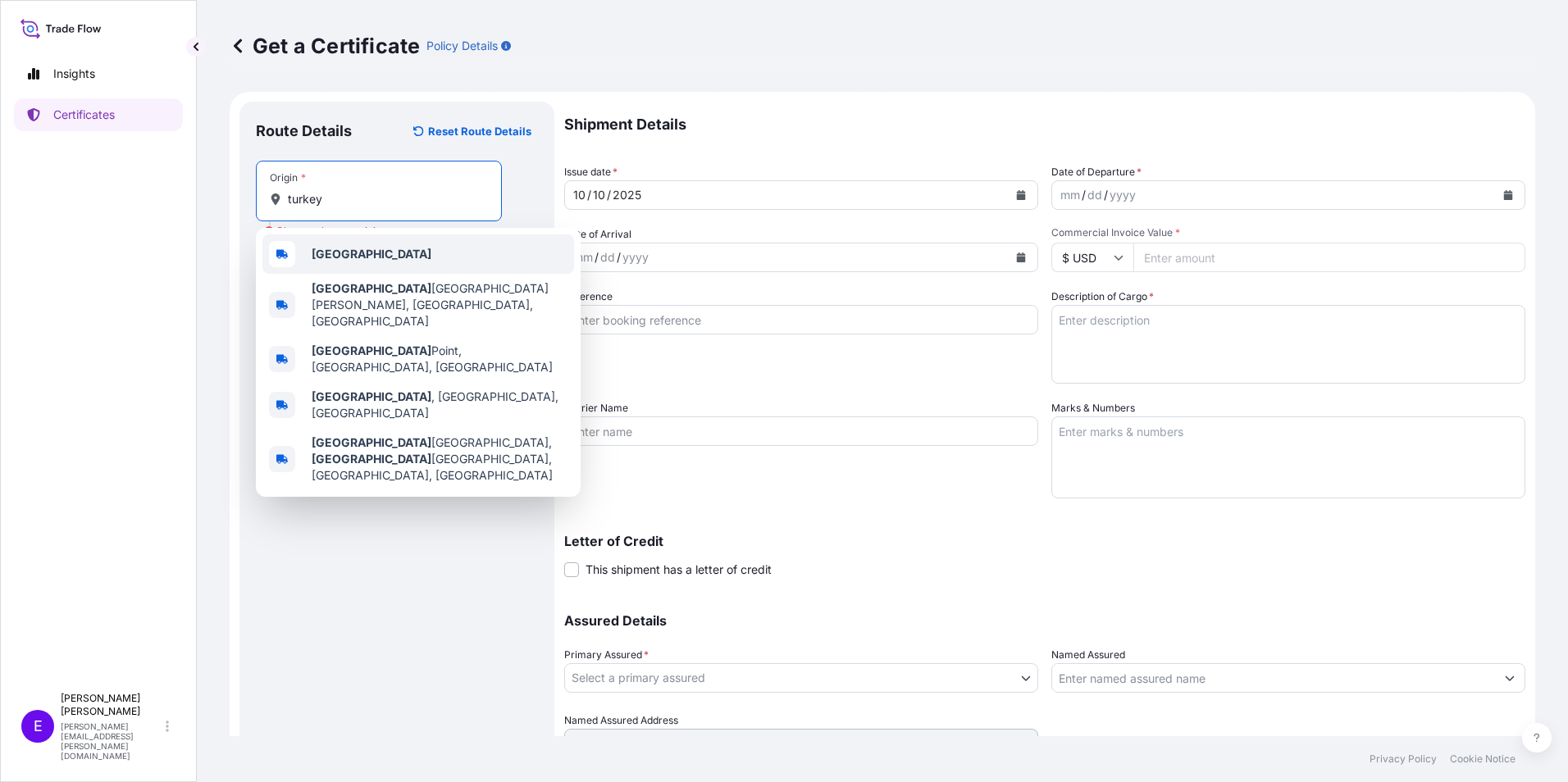
click at [363, 261] on div "[GEOGRAPHIC_DATA]" at bounding box center [418, 254] width 312 height 39
type input "[GEOGRAPHIC_DATA]"
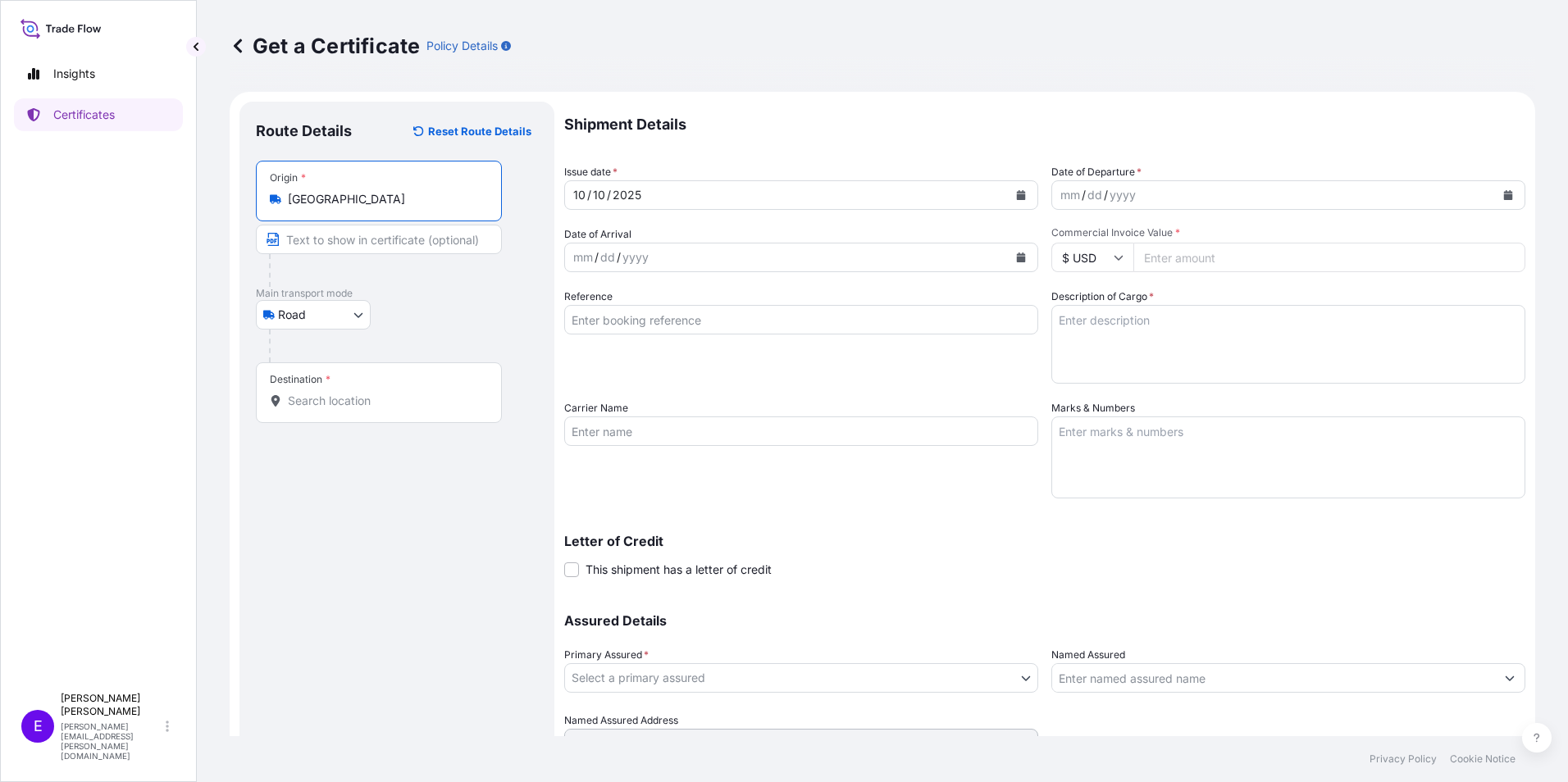
click at [334, 408] on input "Destination *" at bounding box center [384, 401] width 194 height 16
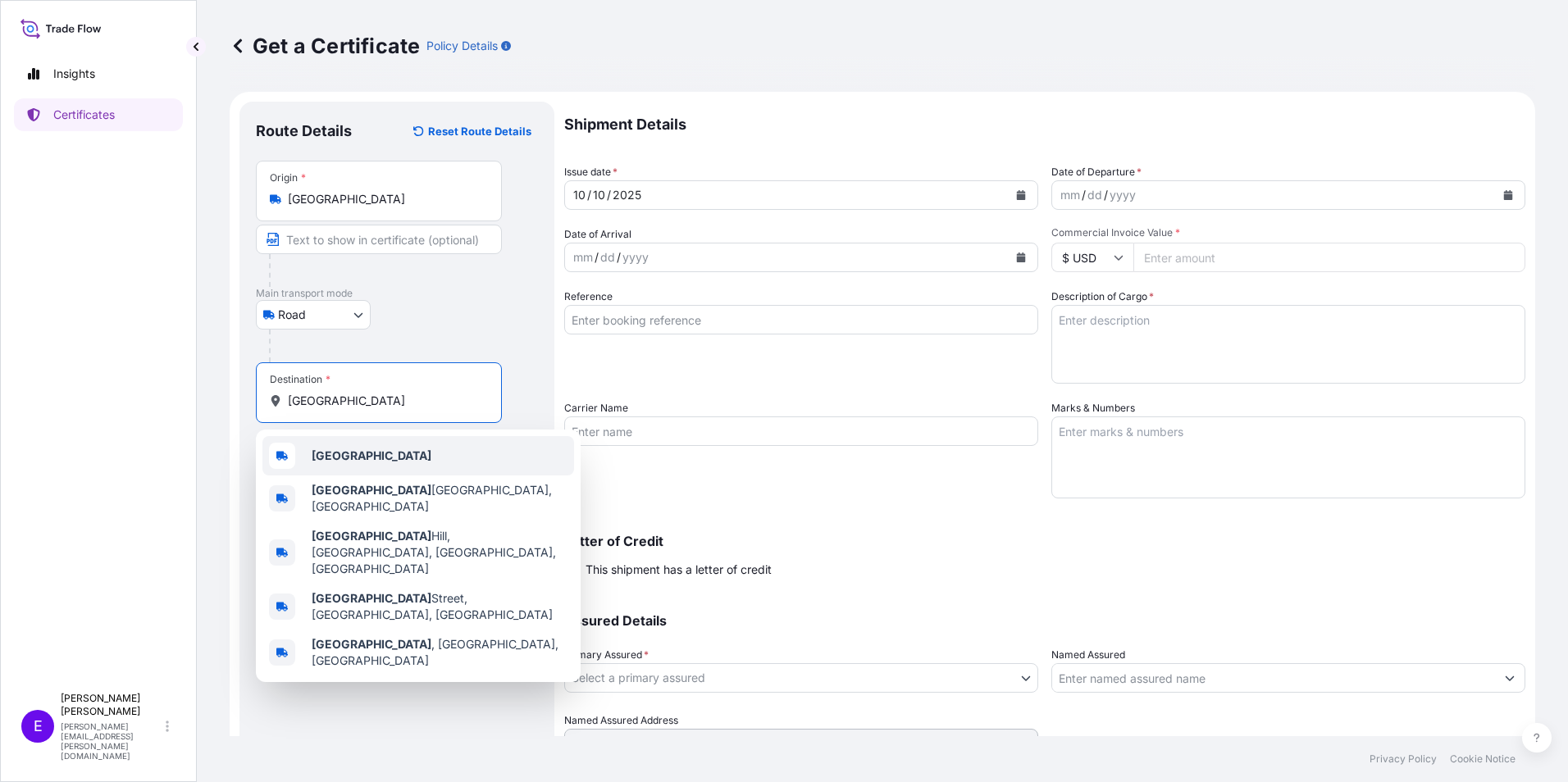
click at [325, 463] on span "[GEOGRAPHIC_DATA]" at bounding box center [372, 456] width 120 height 16
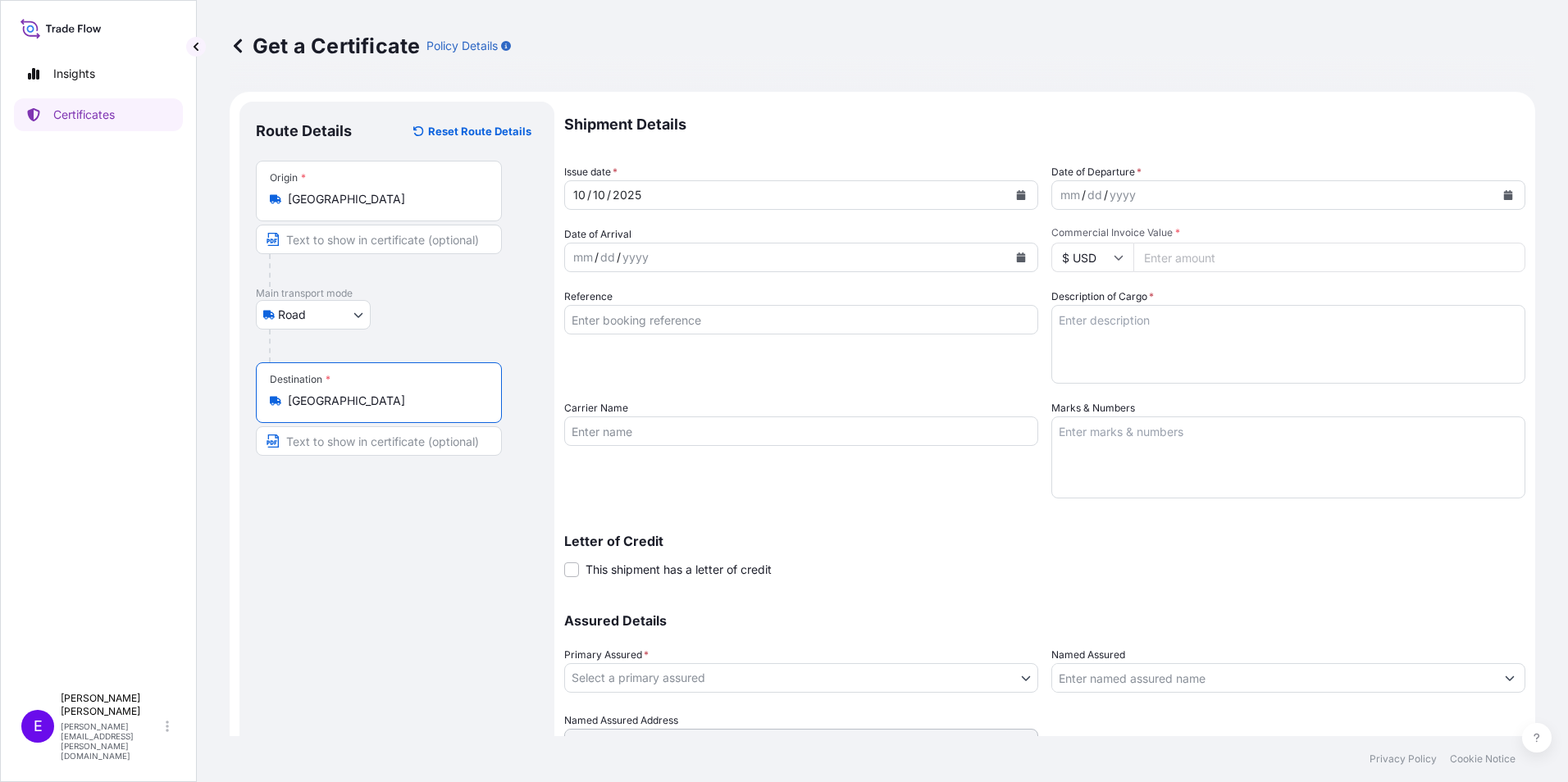
type input "[GEOGRAPHIC_DATA]"
click at [1191, 434] on textarea "Marks & Numbers" at bounding box center [1288, 458] width 474 height 82
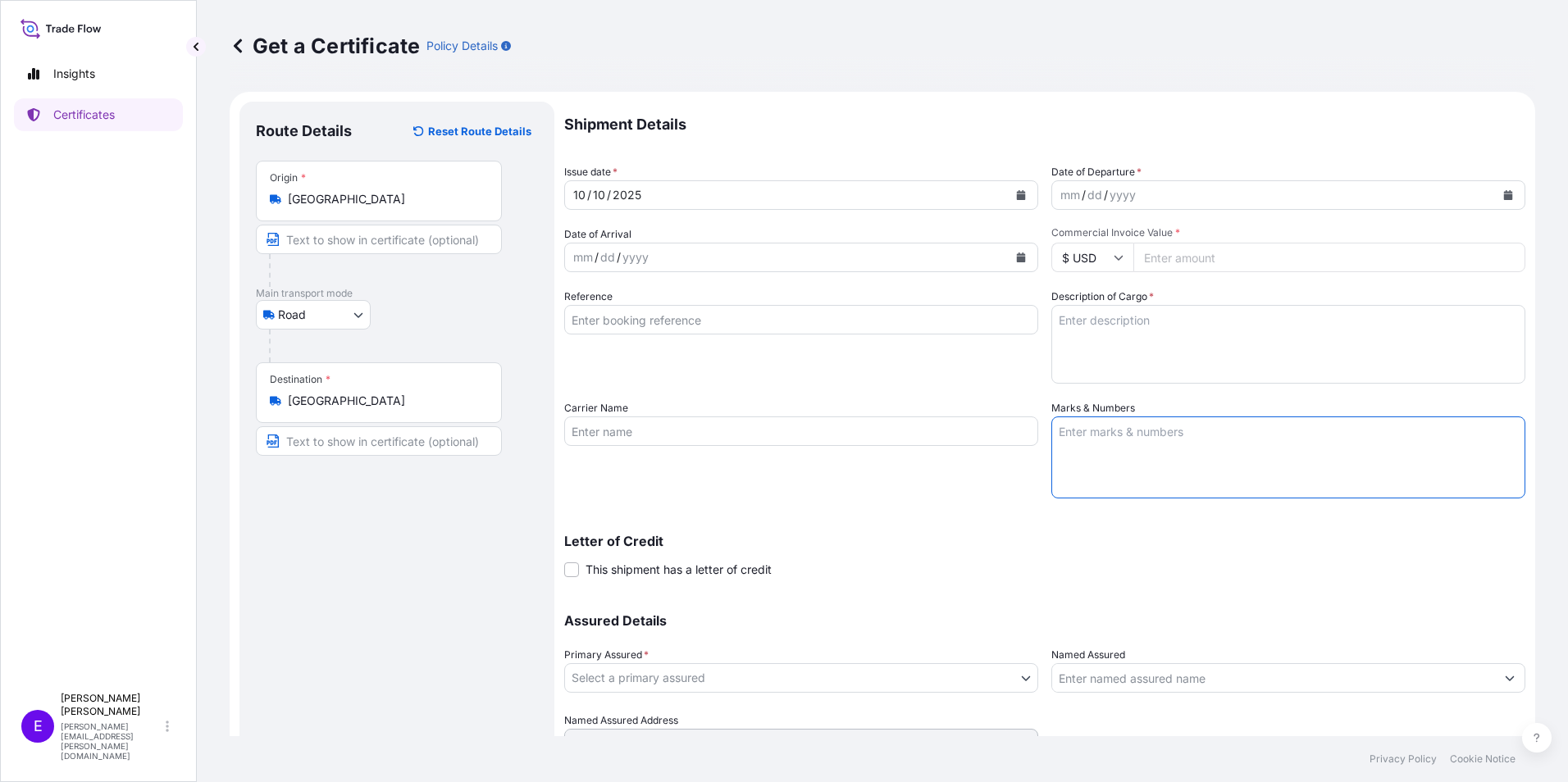
click at [1145, 339] on textarea "Description of Cargo *" at bounding box center [1288, 344] width 474 height 79
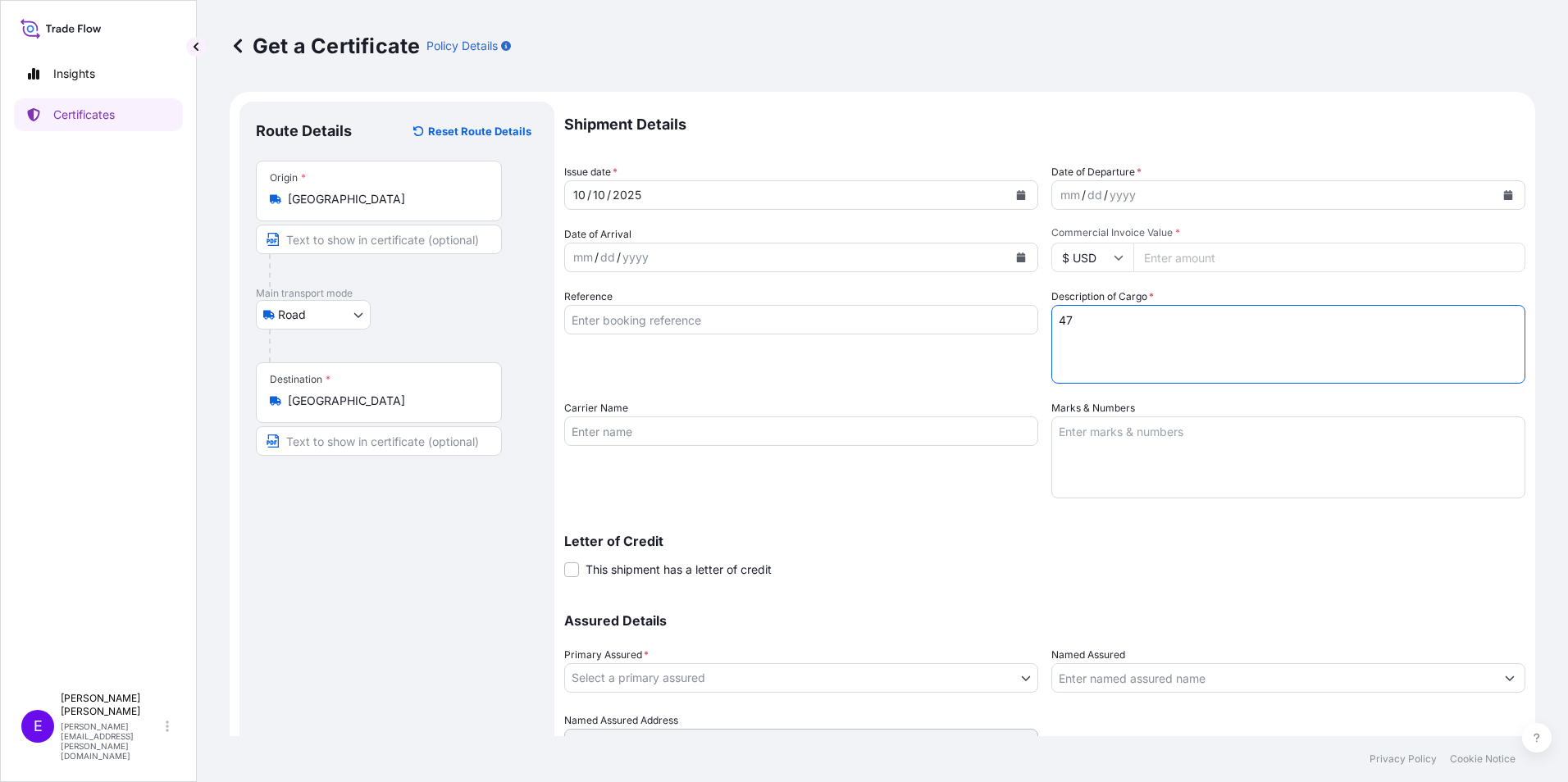
type textarea "4"
type textarea "6"
type textarea "747 PCS PLATE, 123 PCS BRACKET, 37 PCS FR5AME"
click at [769, 694] on div "Assured Details Primary Assured * Select a primary assured Novum Holdings, LLC …" at bounding box center [1045, 676] width 961 height 164
click at [771, 682] on body "Insights Certificates E [PERSON_NAME] [PERSON_NAME][EMAIL_ADDRESS][PERSON_NAME]…" at bounding box center [784, 391] width 1568 height 782
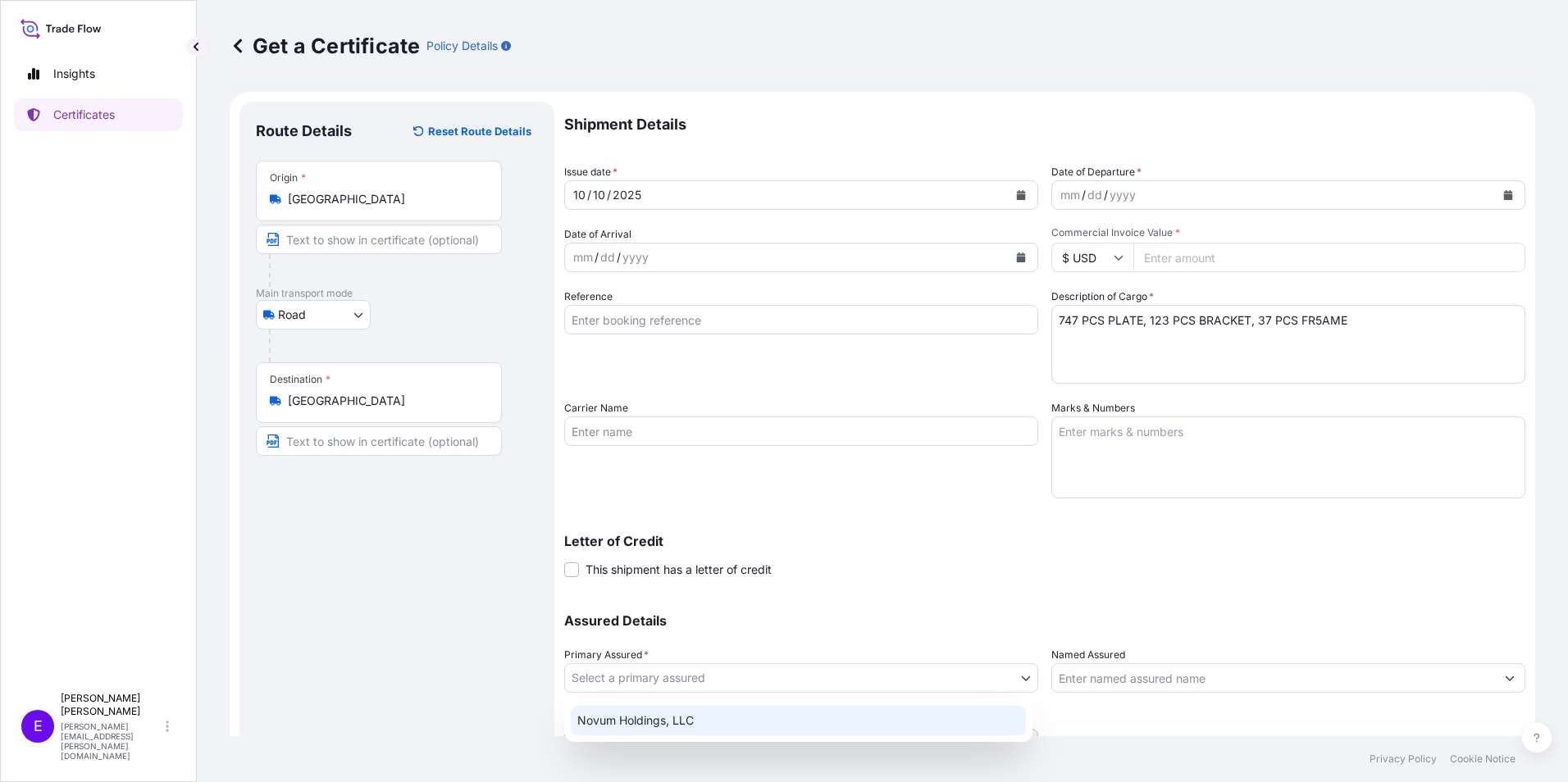
click at [741, 726] on div "Novum Holdings, LLC" at bounding box center [798, 720] width 455 height 30
select select "31540"
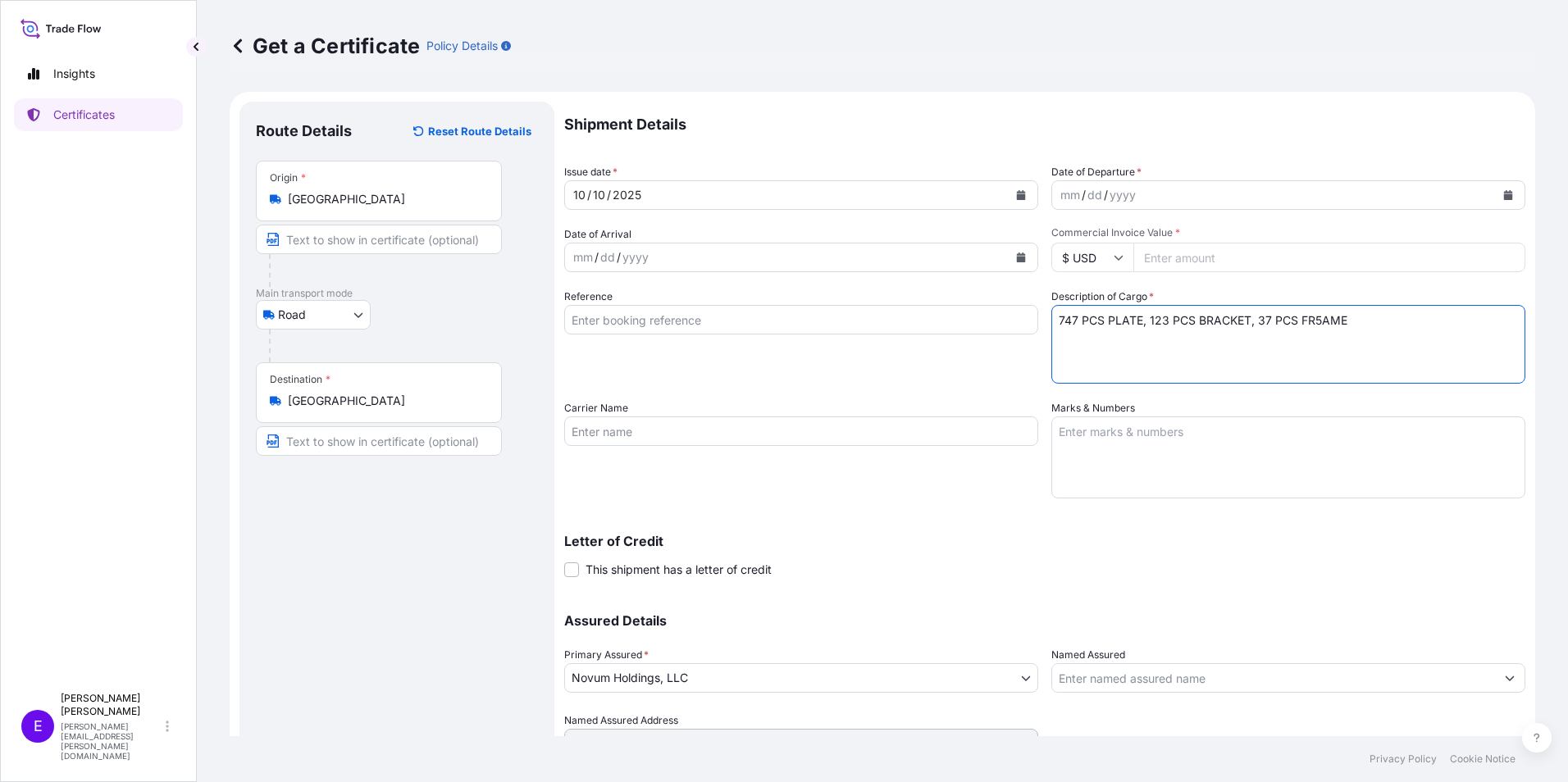
click at [1052, 316] on textarea "747 PCS PLATE, 123 PCS BRACKET, 37 PCS FR5AME" at bounding box center [1288, 344] width 474 height 79
click at [1068, 351] on textarea "ADDR: 10 PACKAGE 25-04049 10 PACKAGES 747 PCS PLATE, 123 PCS BRACKET, 37 PCS FR…" at bounding box center [1288, 344] width 474 height 79
click at [1165, 368] on textarea "ADDR: 10 PACKAGE 25-04049 10 PACKAGES 737 PCS PLATE 123 PCS BRACKET, 37 PCS FR5…" at bounding box center [1288, 344] width 474 height 79
click at [1198, 382] on textarea "ADDR: 10 PACKAGE 25-04049 10 PACKAGES 737 PCS PLATE 123 PCS BRACKET 37 PCS FR5A…" at bounding box center [1288, 344] width 474 height 79
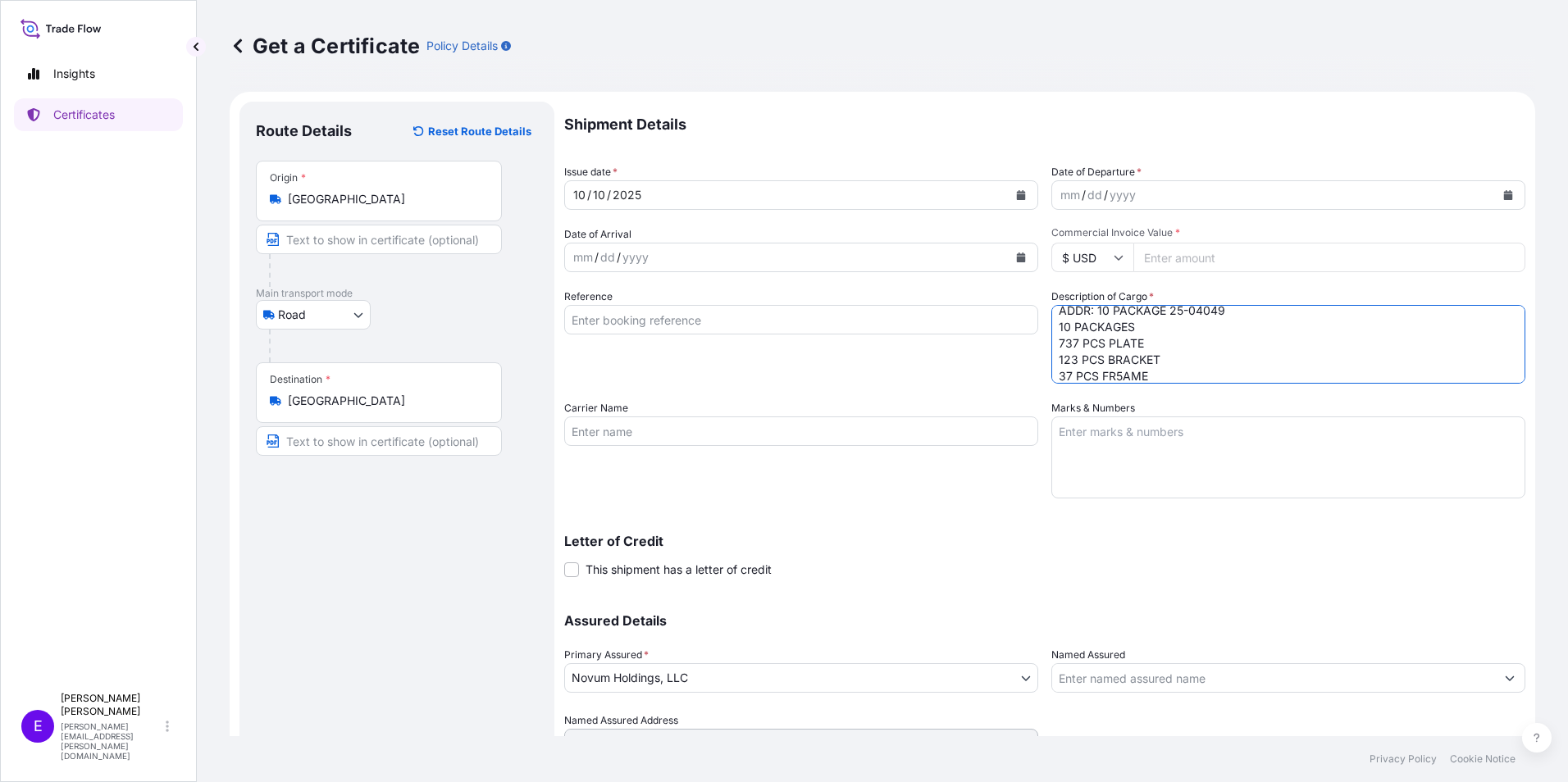
scroll to position [27, 0]
type textarea "ADDR: 10 PACKAGE 25-04049 10 PACKAGES 737 PCS PLATE 123 PCS BRACKET 37 PCS FR5A…"
click at [1496, 191] on button "Calendar" at bounding box center [1509, 196] width 27 height 27
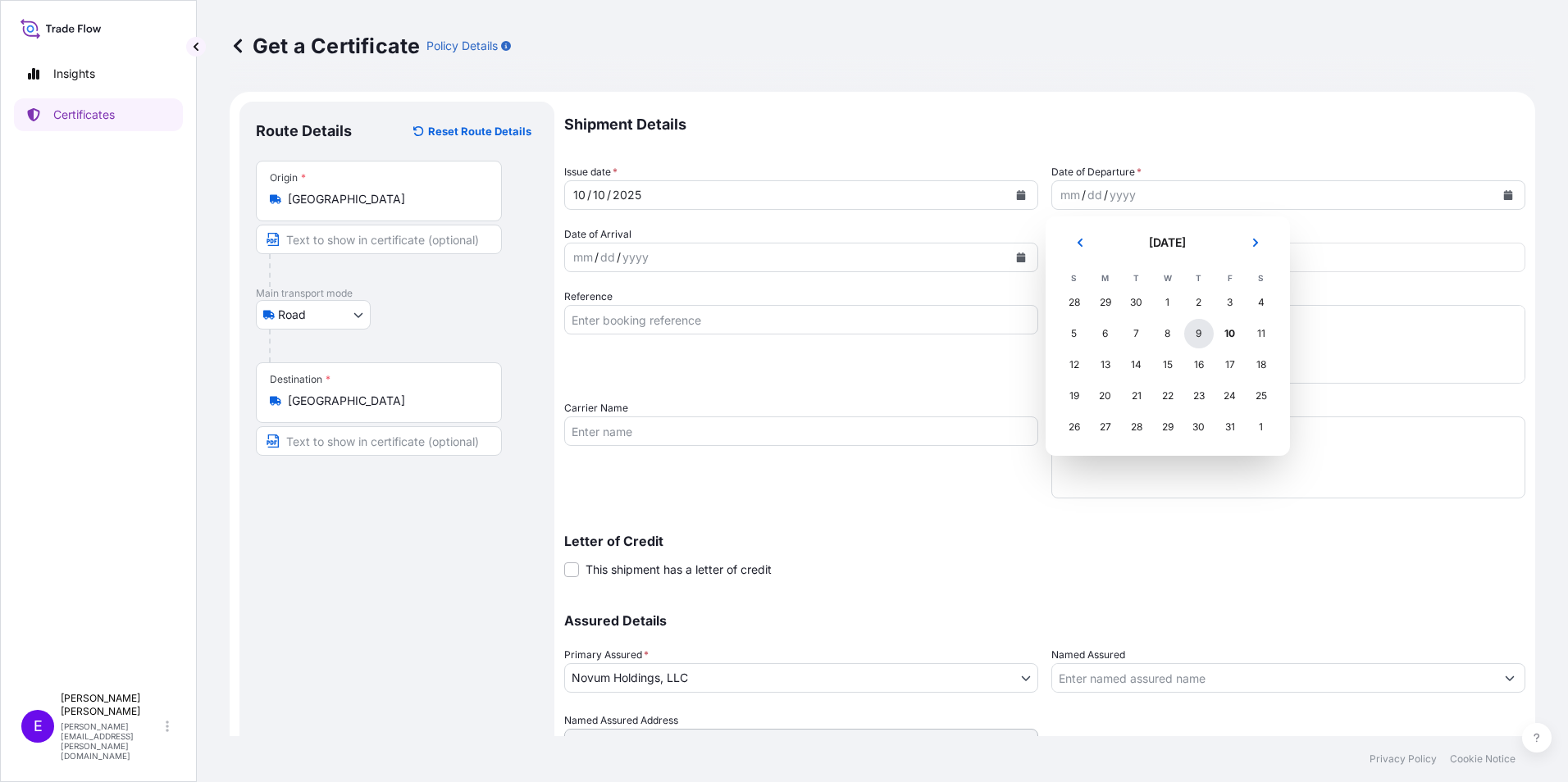
click at [1198, 338] on div "9" at bounding box center [1199, 334] width 30 height 30
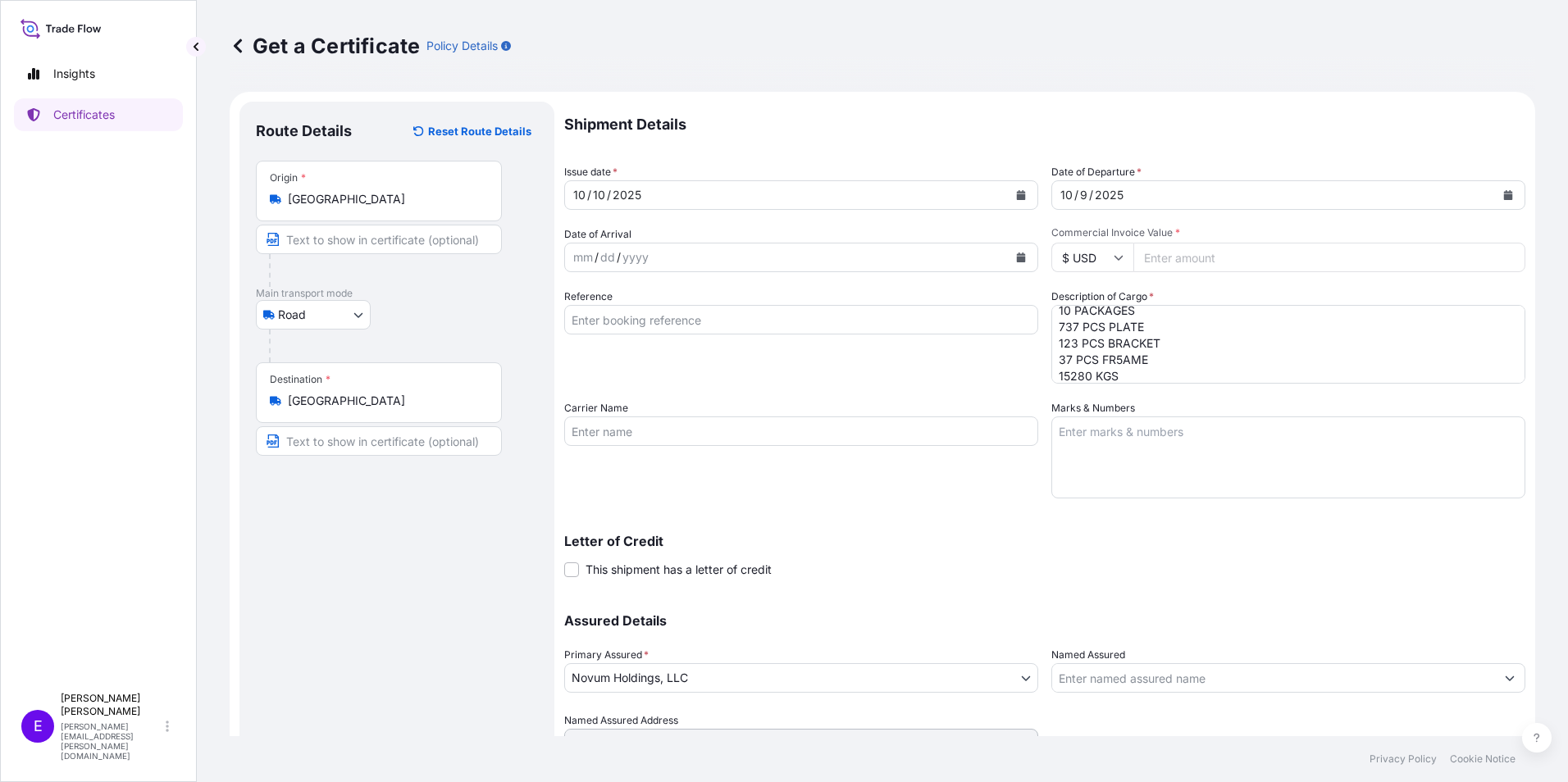
click at [1079, 258] on input "$ USD" at bounding box center [1092, 257] width 82 height 30
click at [1101, 307] on div "€ EUR" at bounding box center [1086, 302] width 69 height 31
type input "€ EUR"
click at [1142, 274] on div "Shipment Details Issue date * [DATE] Date of Departure * [DATE] Date of Arrival…" at bounding box center [1045, 430] width 961 height 657
click at [1351, 200] on div "[DATE]" at bounding box center [1273, 195] width 443 height 30
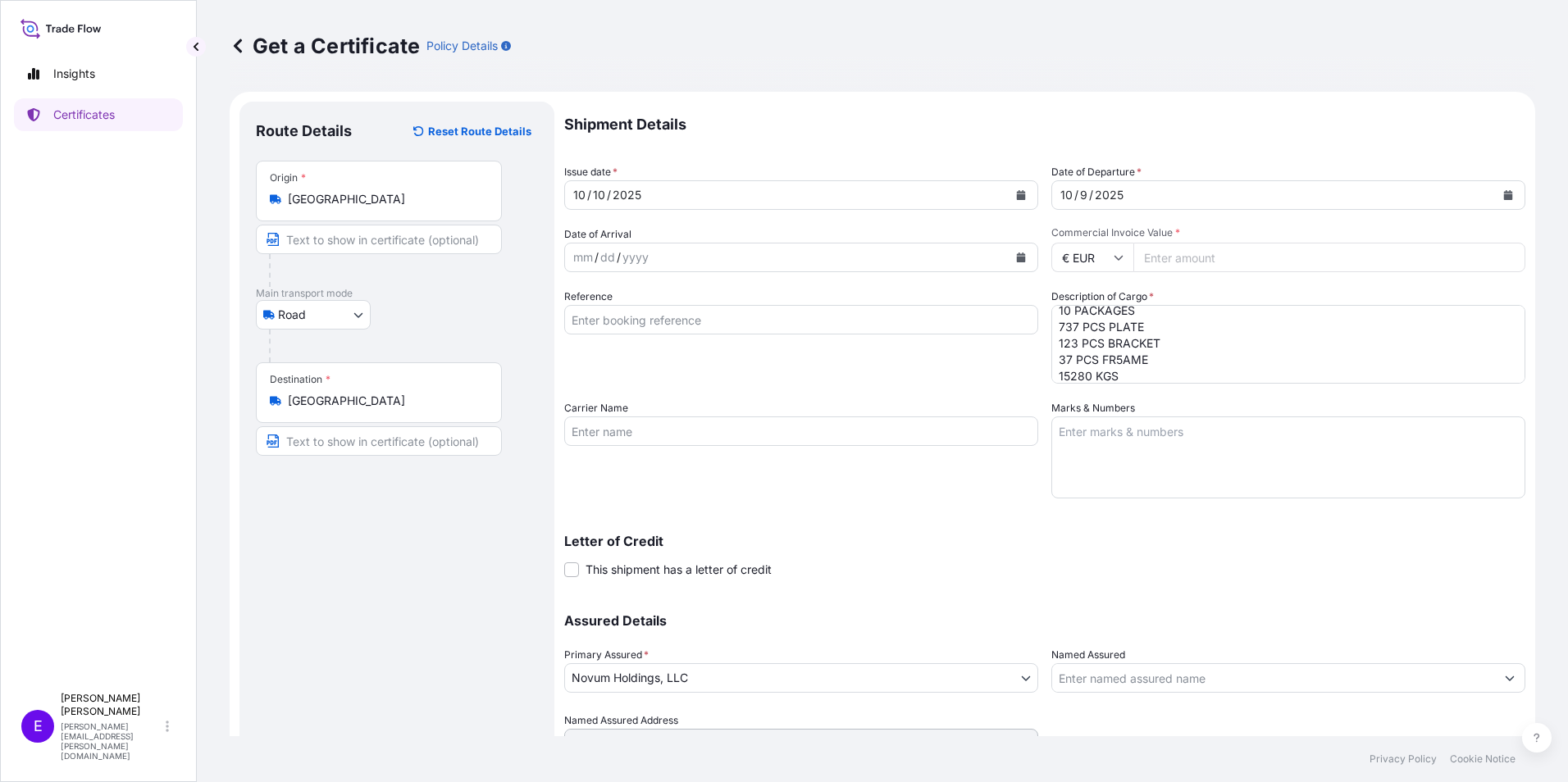
click at [1295, 264] on input "Commercial Invoice Value *" at bounding box center [1329, 257] width 392 height 30
type input "107510"
click at [1102, 470] on textarea "Marks & Numbers" at bounding box center [1288, 458] width 474 height 82
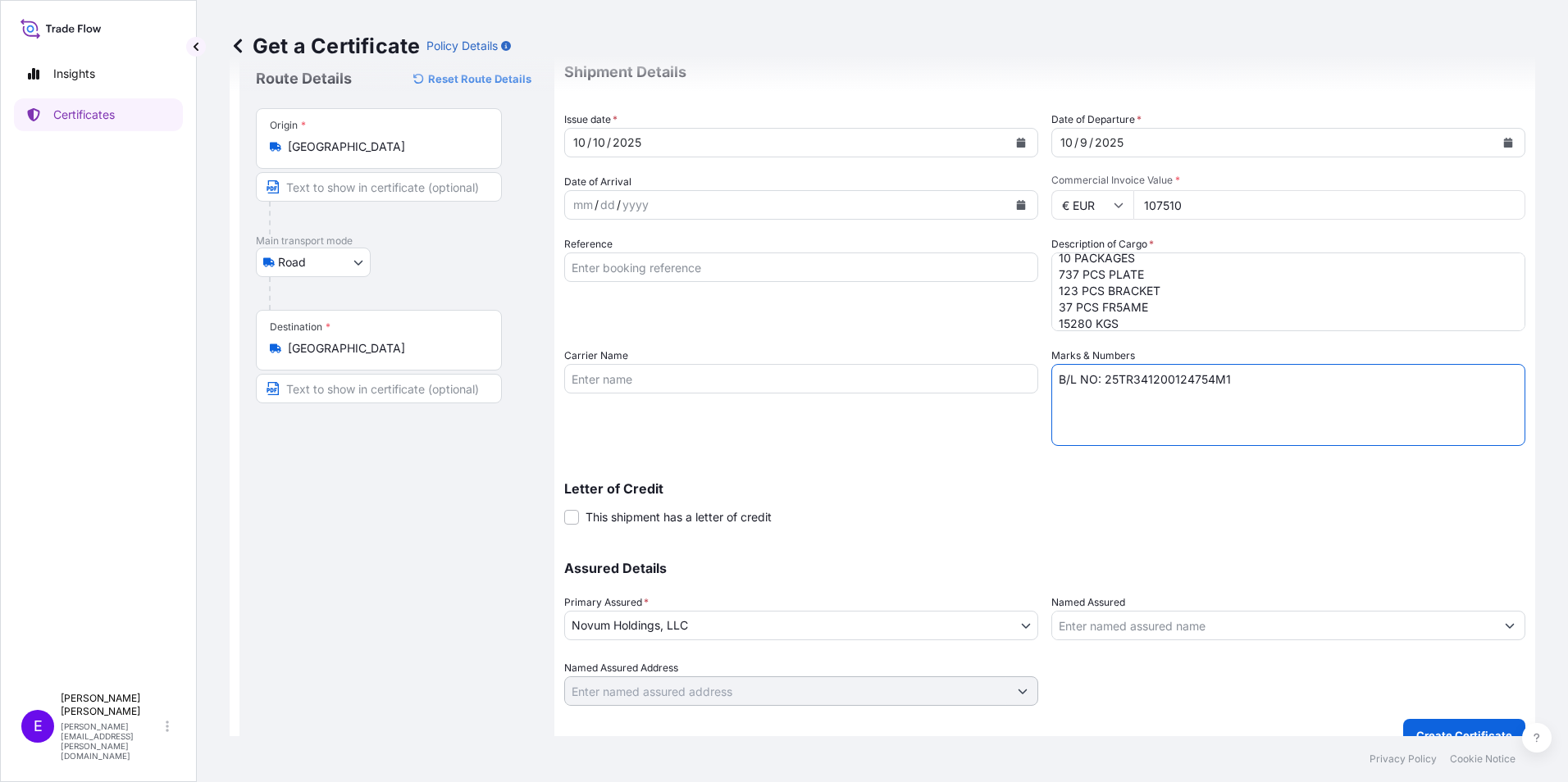
scroll to position [78, 0]
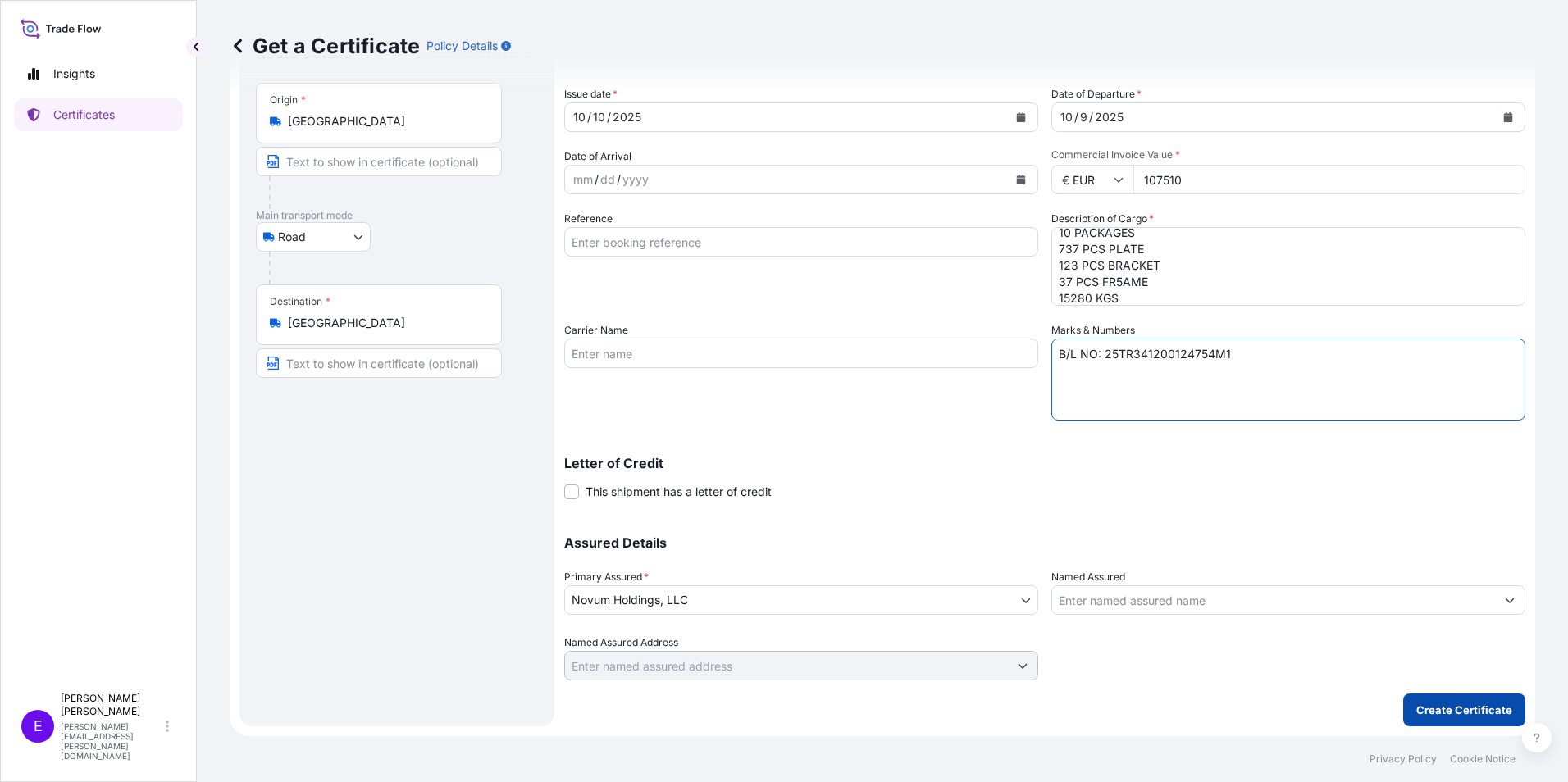
type textarea "B/L NO: 25TR341200124754M1"
click at [1456, 703] on p "Create Certificate" at bounding box center [1464, 710] width 96 height 16
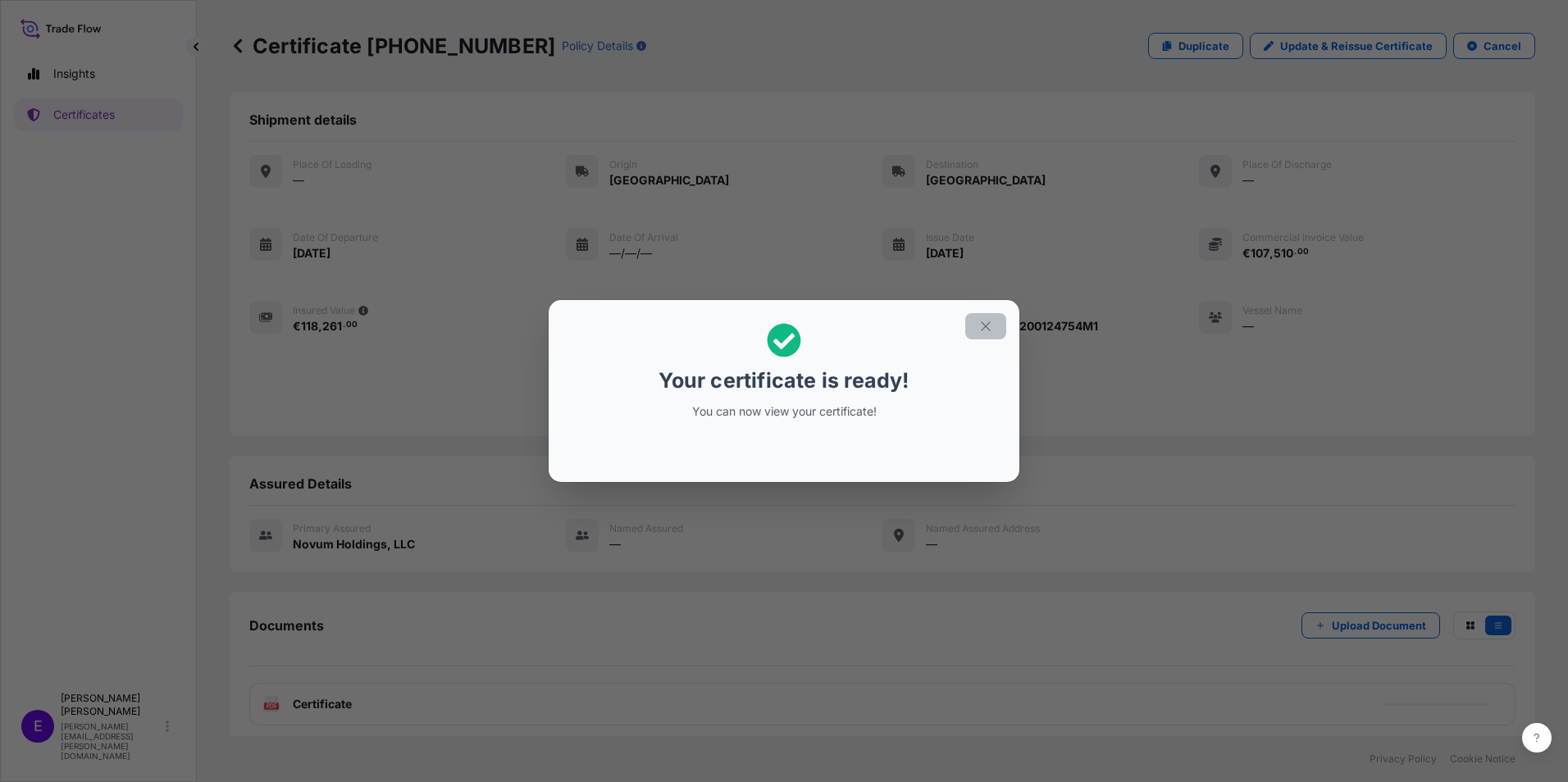
click at [987, 322] on icon "button" at bounding box center [985, 326] width 14 height 14
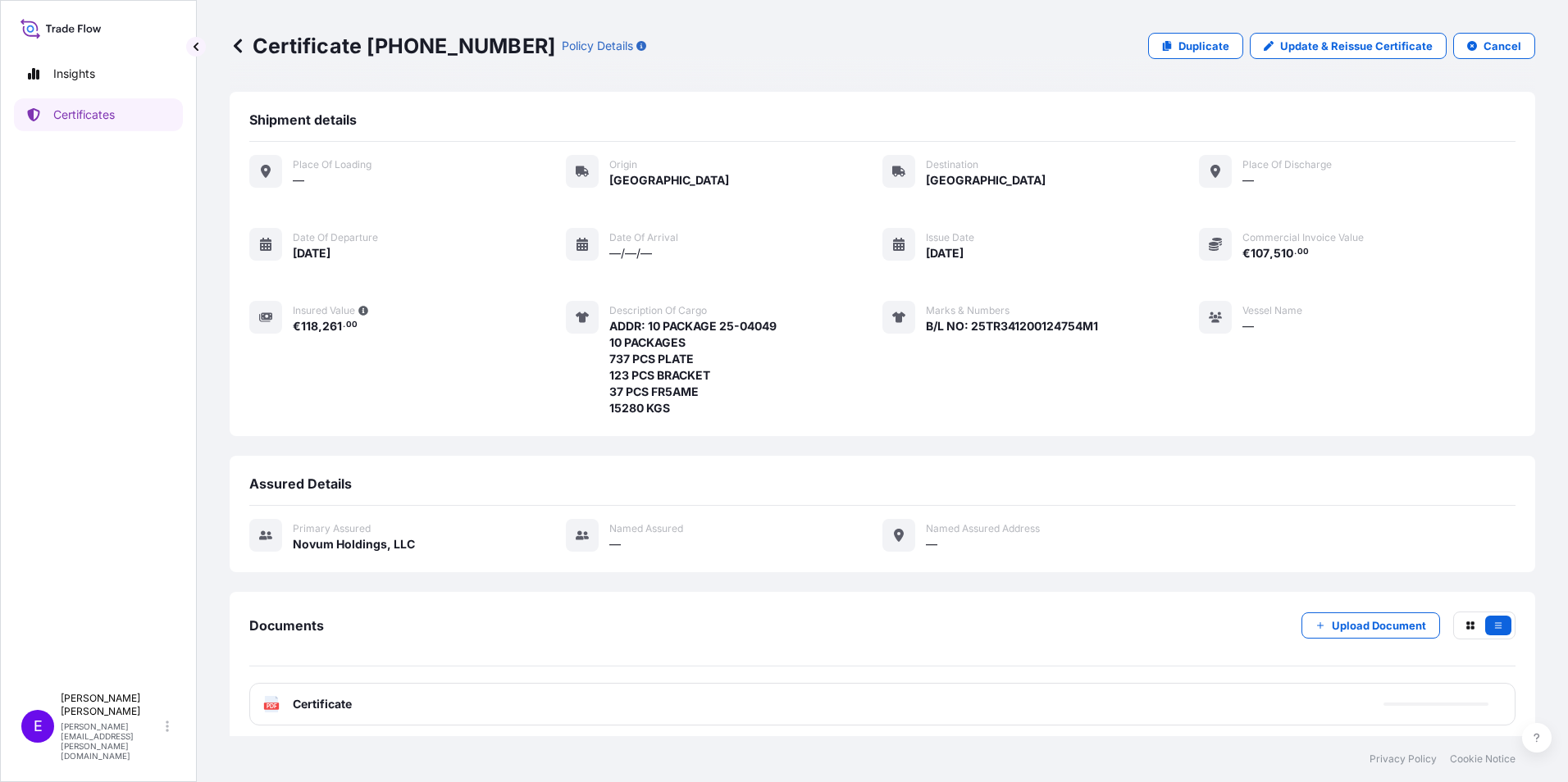
scroll to position [9, 0]
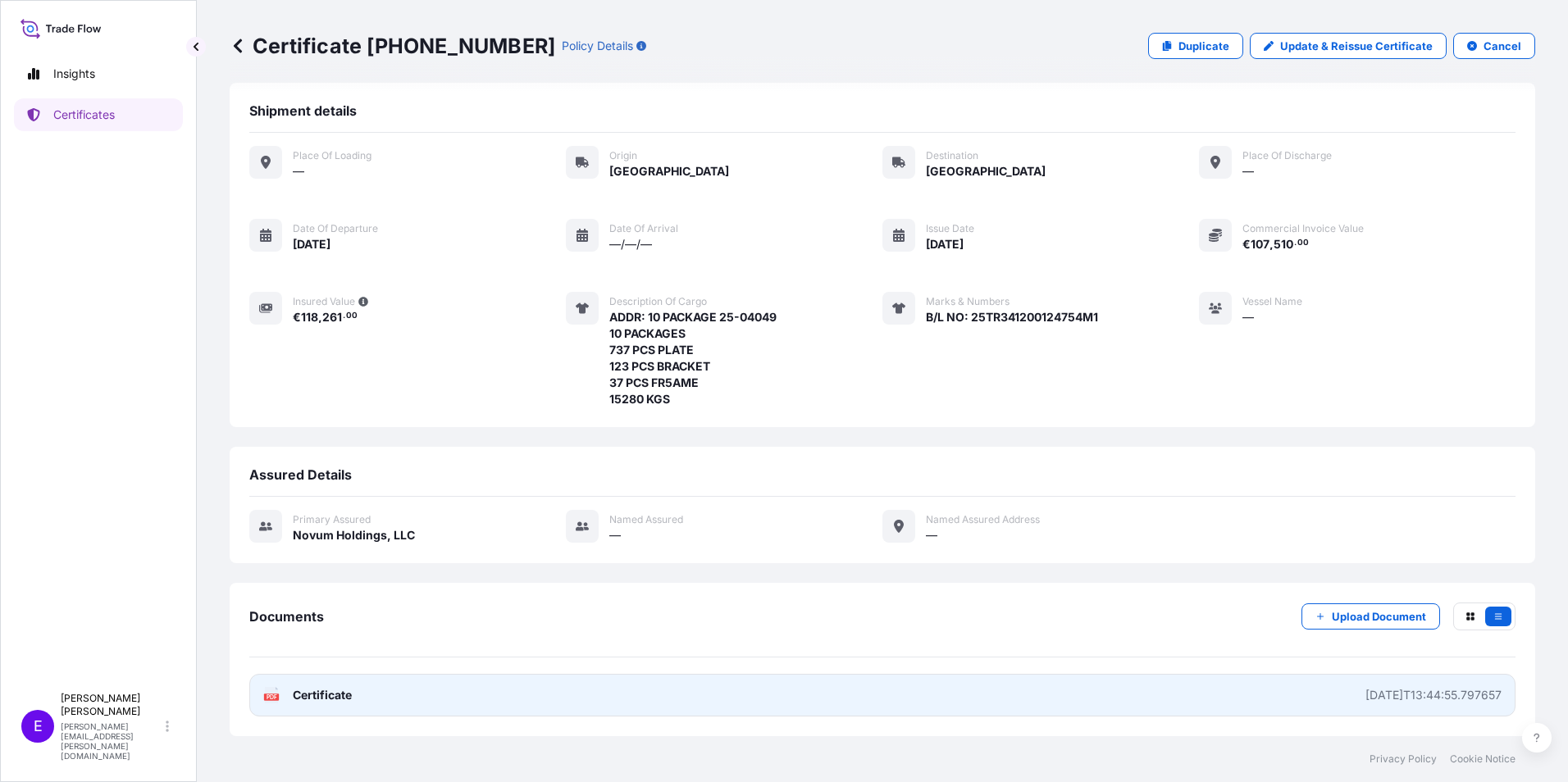
click at [320, 700] on span "Certificate" at bounding box center [322, 695] width 59 height 16
